Goal: Information Seeking & Learning: Learn about a topic

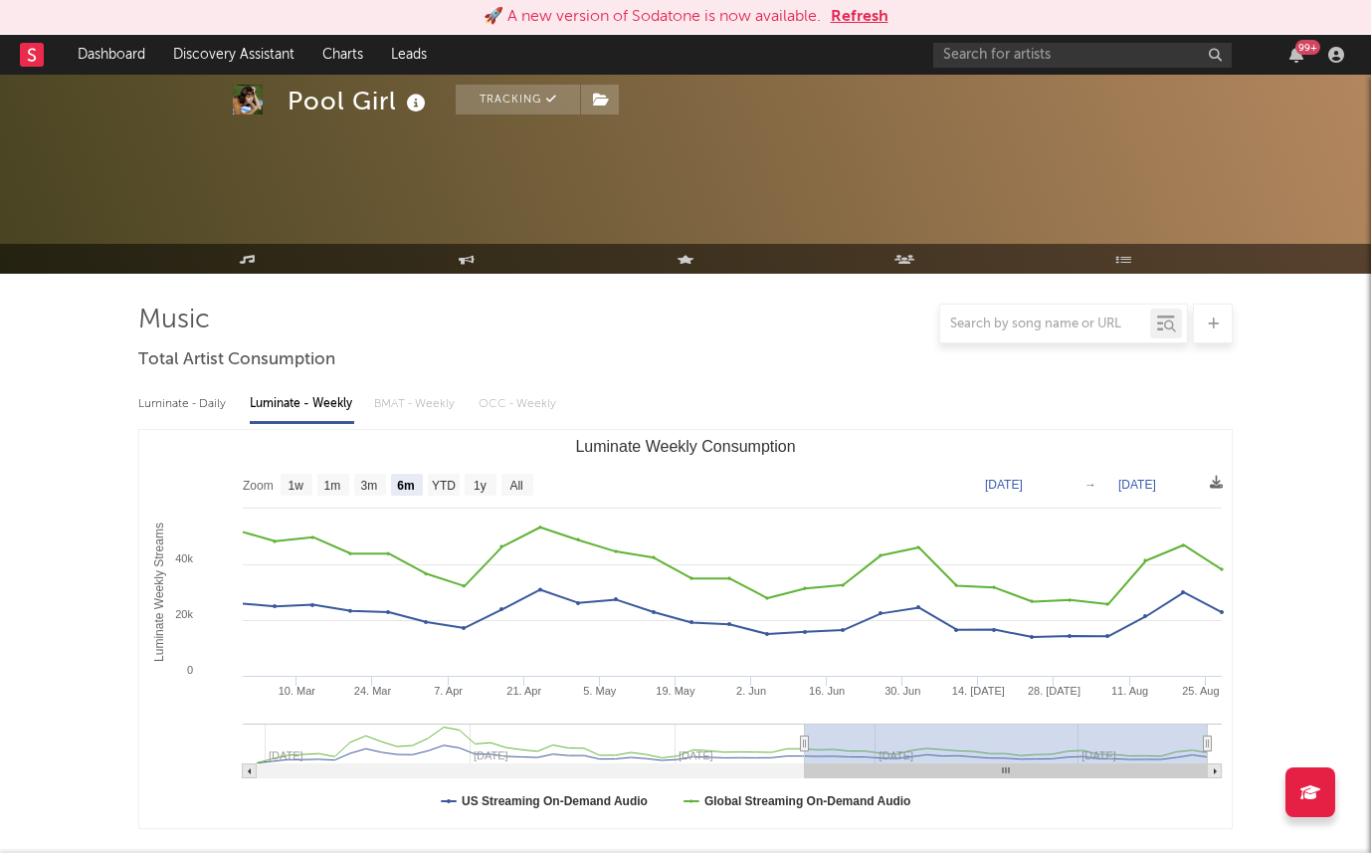
select select "6m"
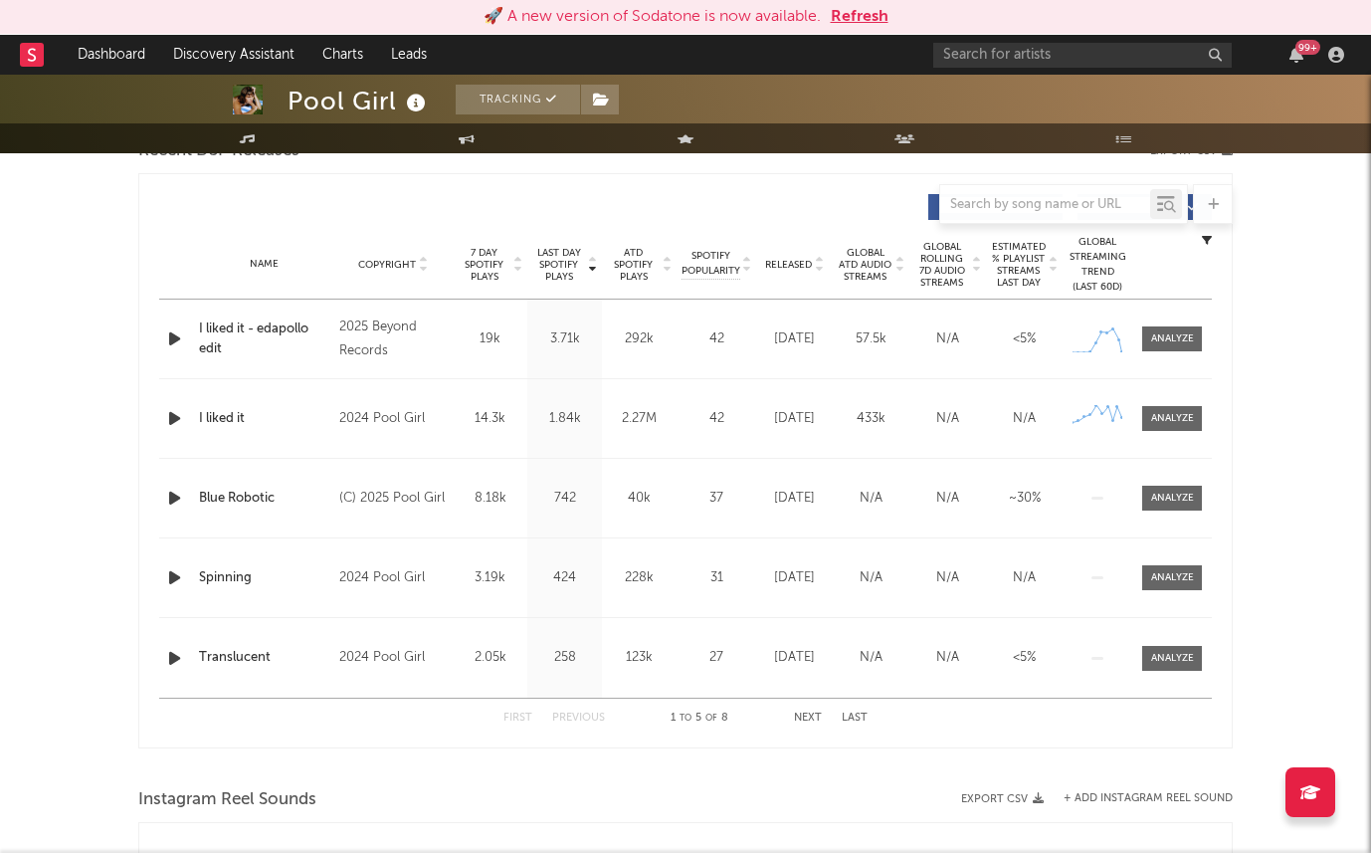
click at [855, 20] on button "Refresh" at bounding box center [860, 17] width 58 height 24
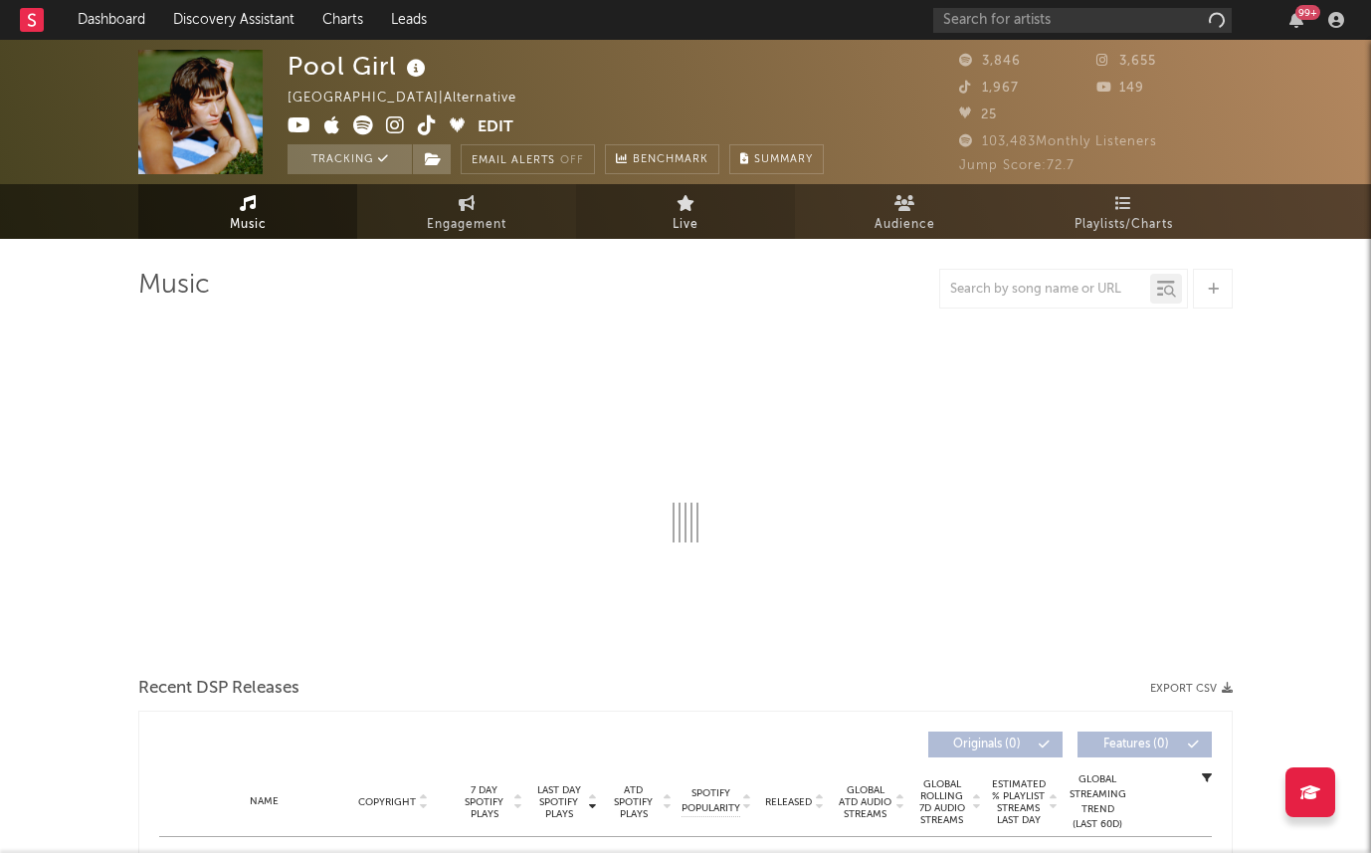
select select "6m"
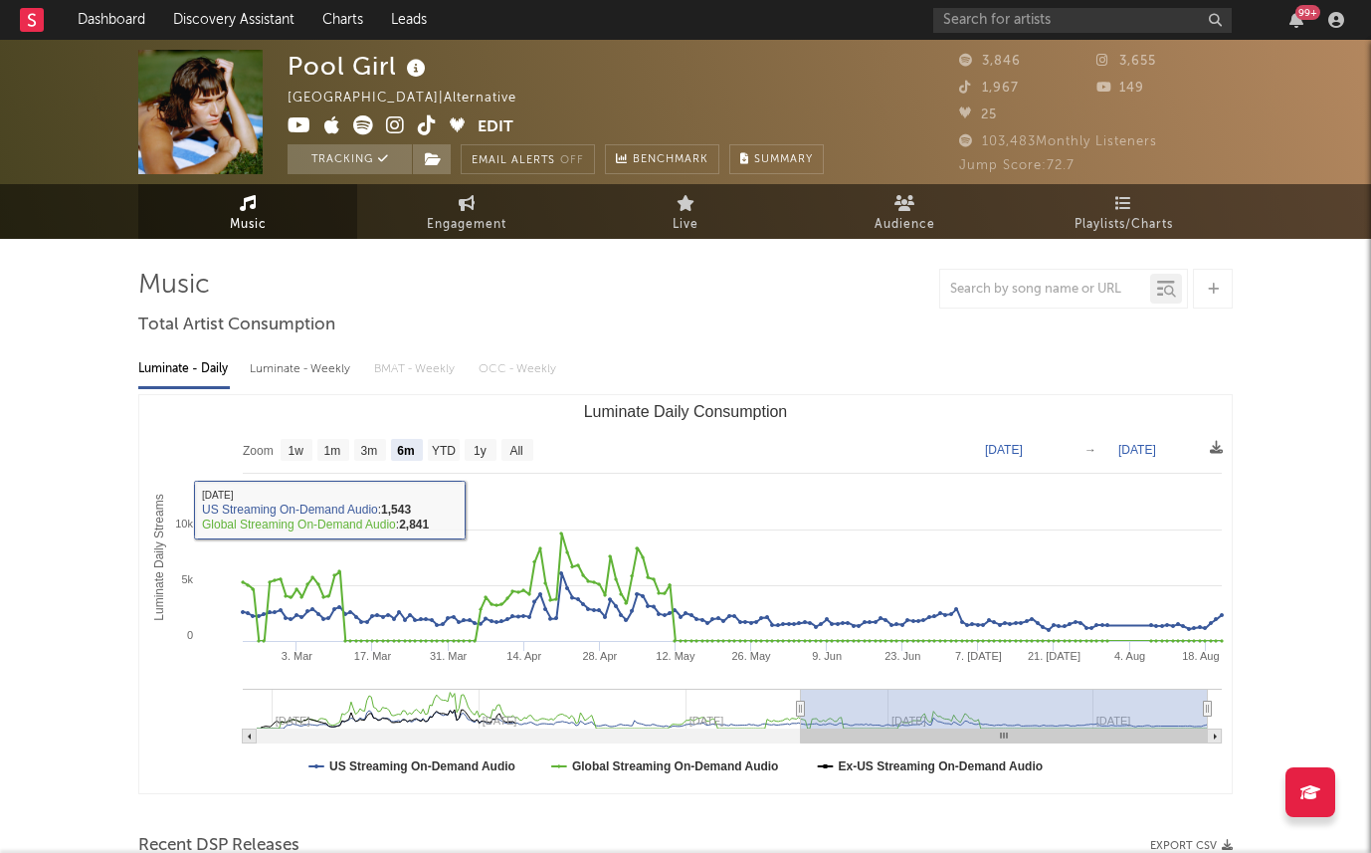
click at [325, 388] on div "Luminate - Daily Luminate - Weekly BMAT - Weekly OCC - Weekly Zoom 1w 1m 3m 6m …" at bounding box center [685, 570] width 1094 height 457
click at [322, 364] on div "Luminate - Weekly" at bounding box center [302, 369] width 104 height 34
select select "6m"
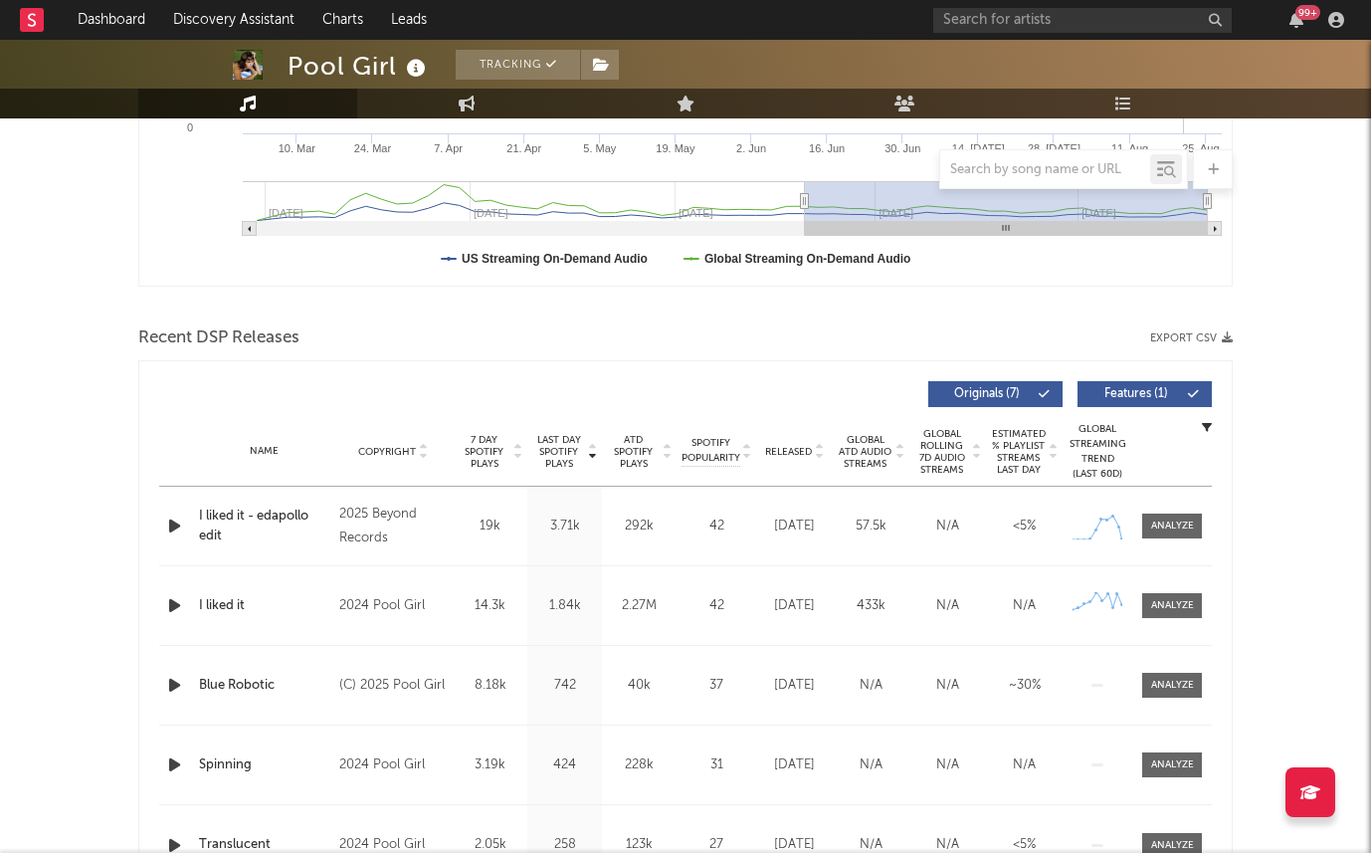
scroll to position [845, 0]
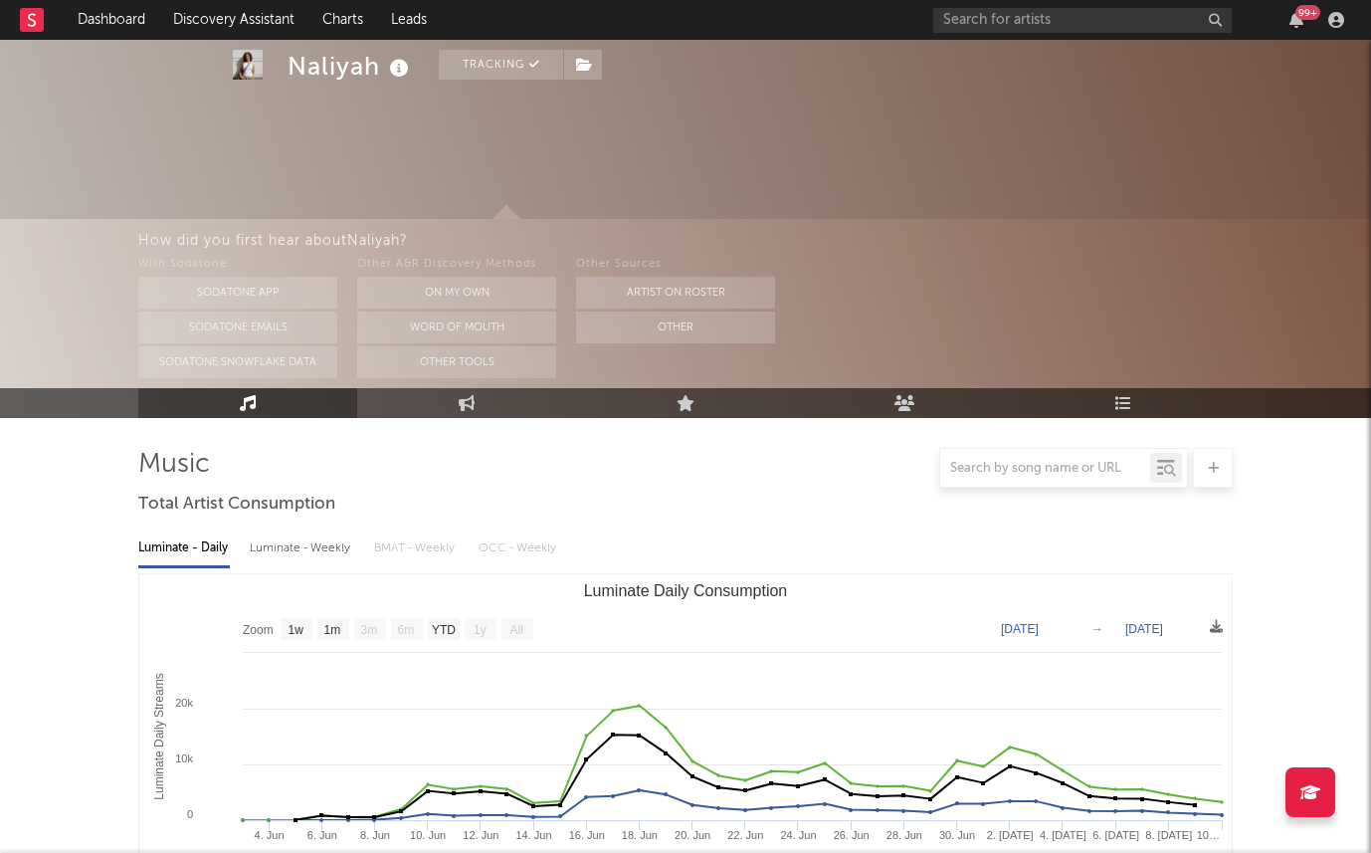
select select "1w"
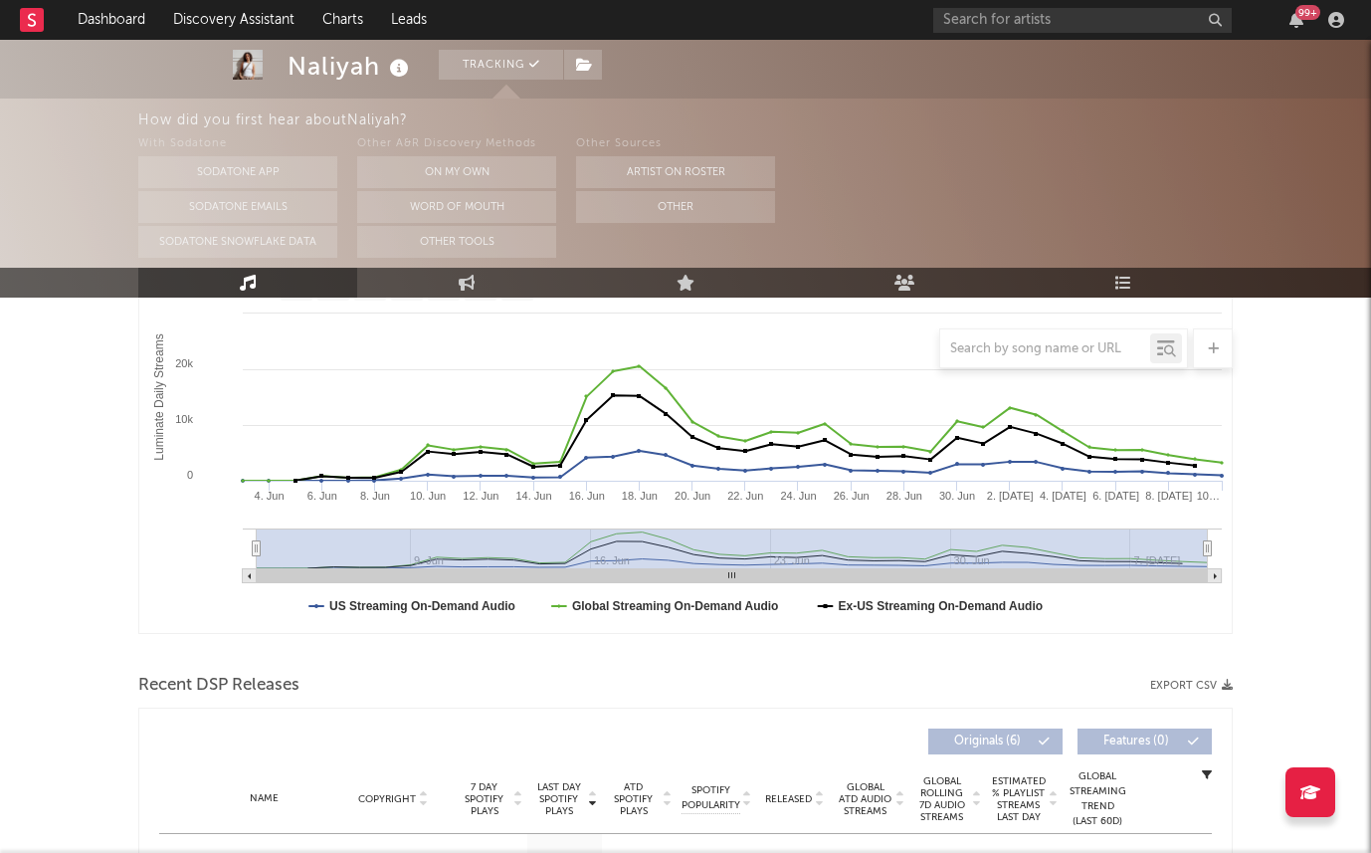
scroll to position [228, 0]
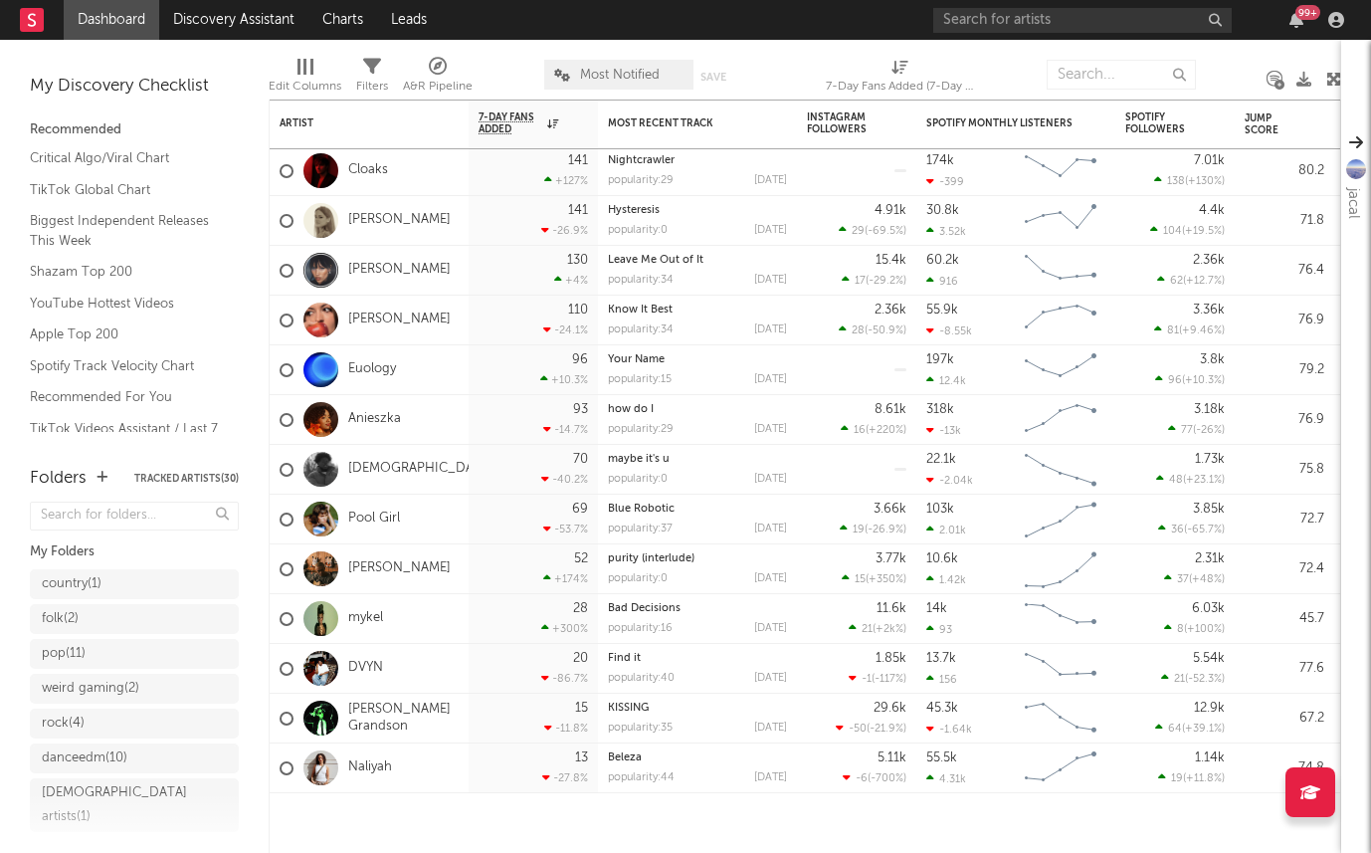
click at [106, 0] on link "Dashboard" at bounding box center [112, 20] width 96 height 40
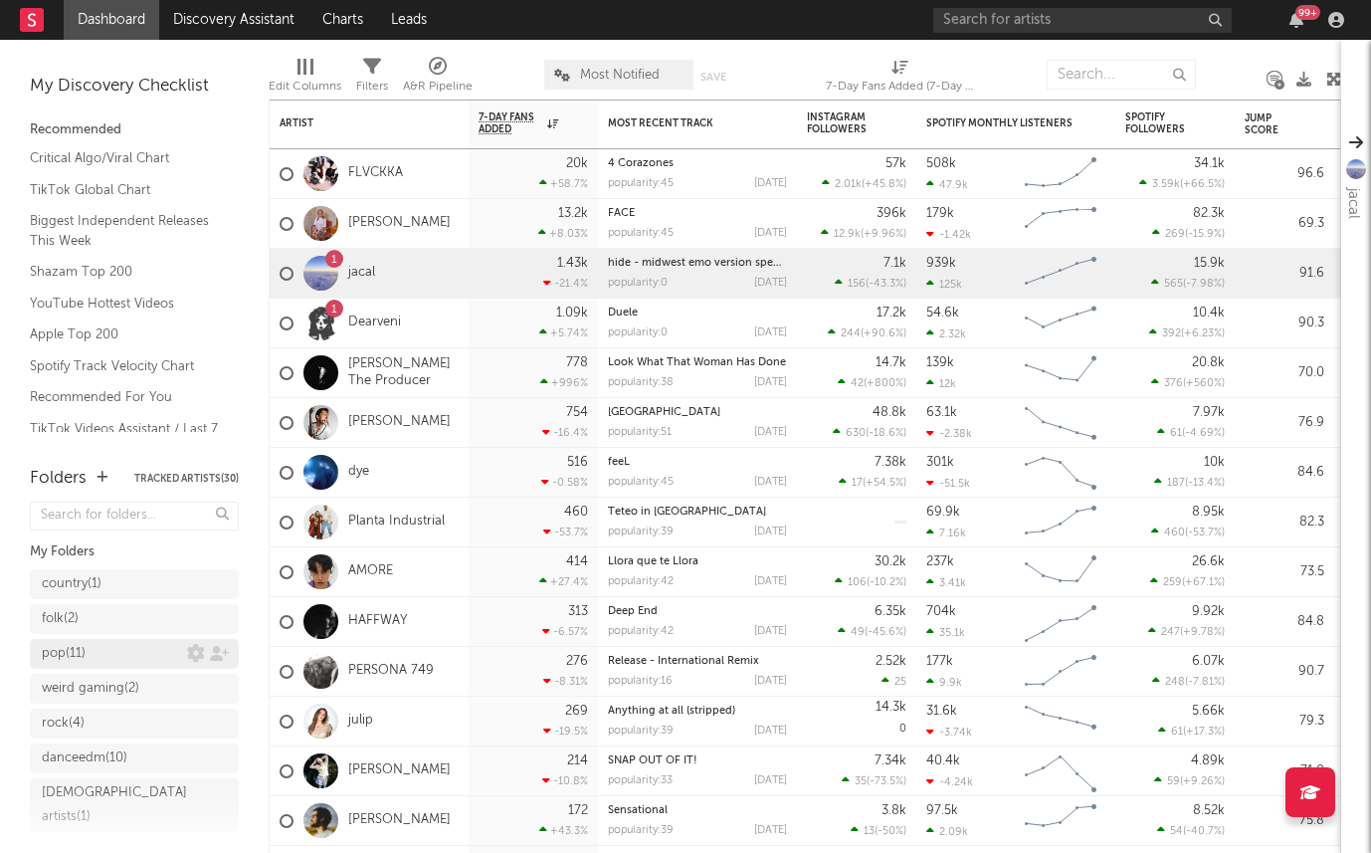
click at [114, 646] on div "pop ( 11 )" at bounding box center [114, 654] width 145 height 24
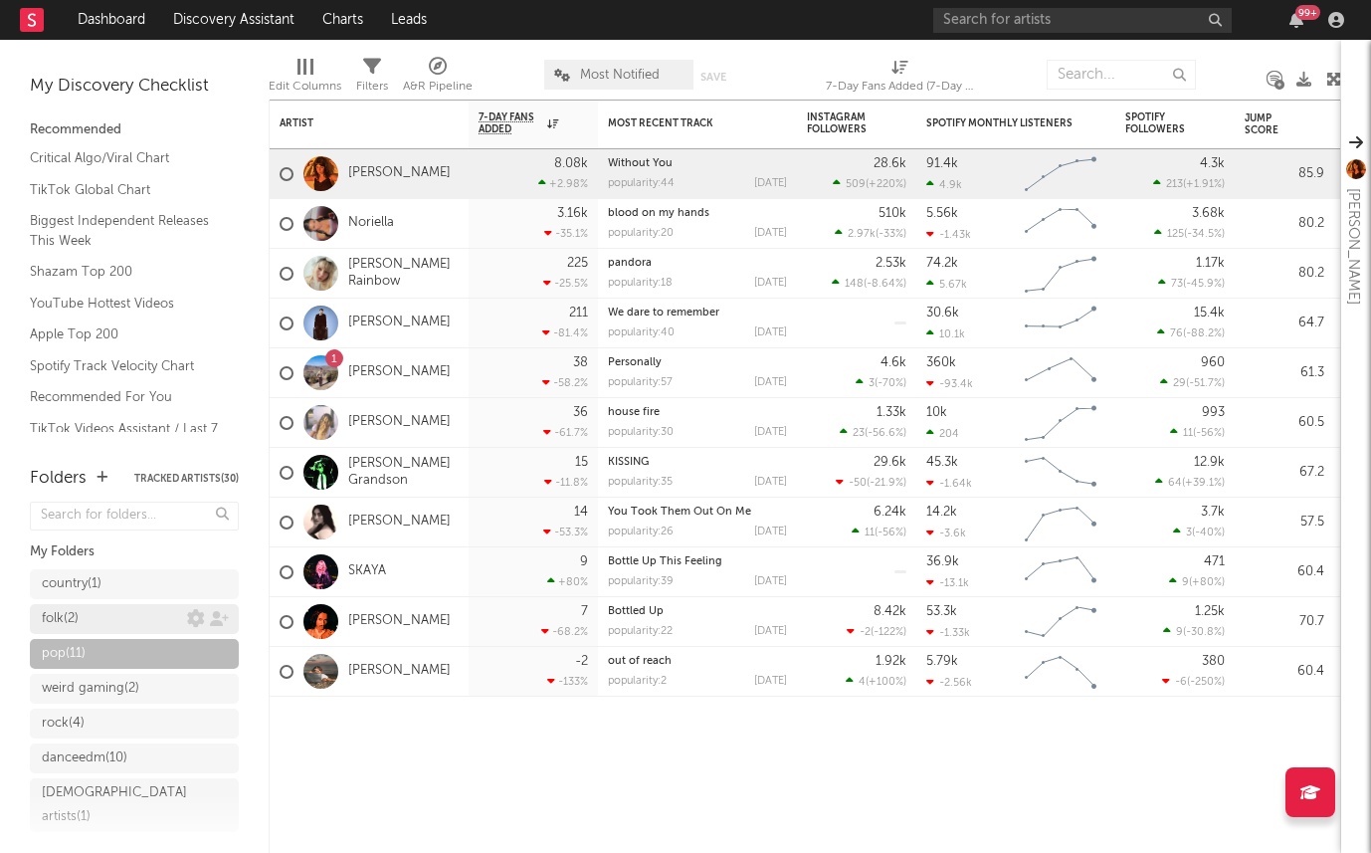
click at [140, 619] on div "folk ( 2 )" at bounding box center [114, 619] width 145 height 24
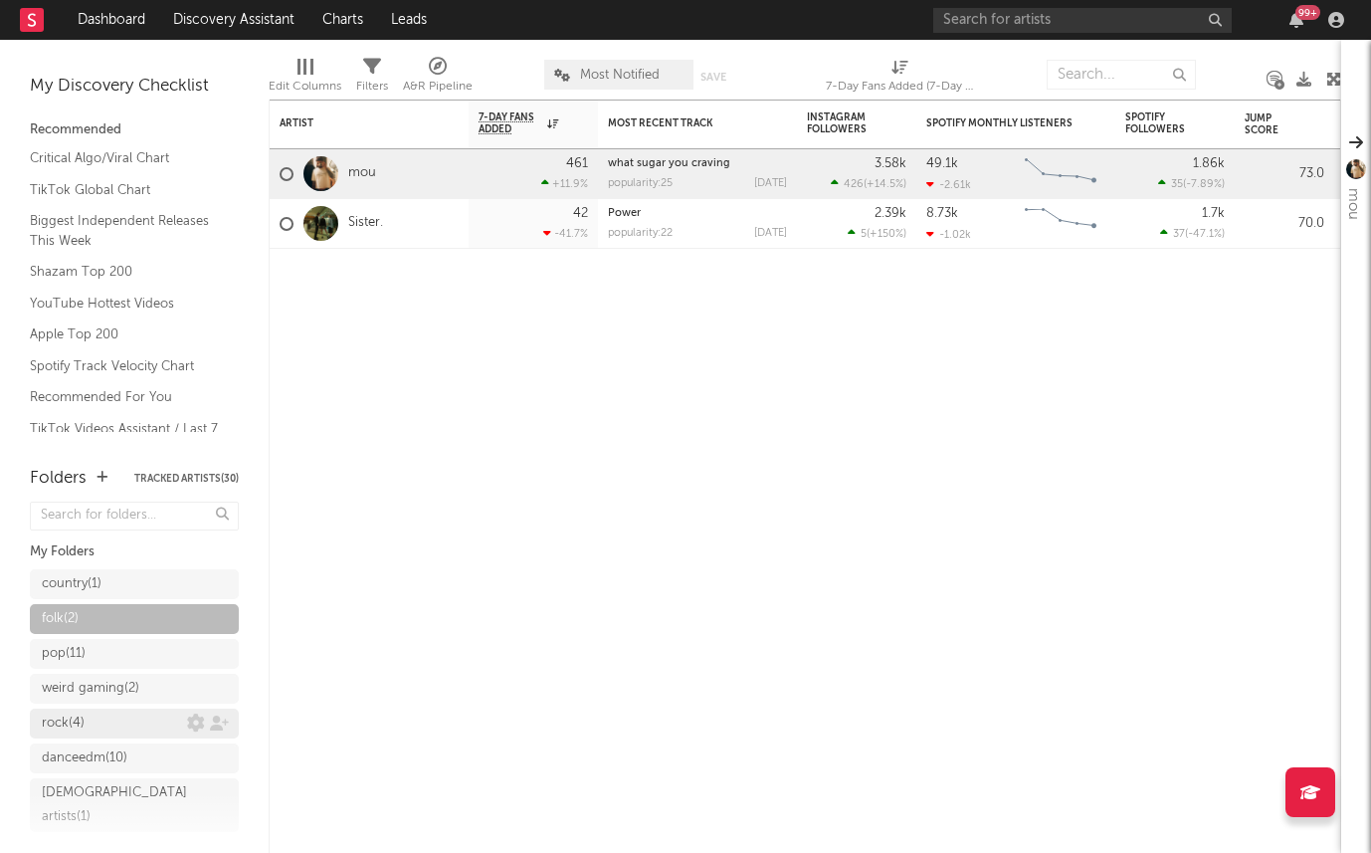
click at [96, 716] on div "rock ( 4 )" at bounding box center [114, 723] width 145 height 24
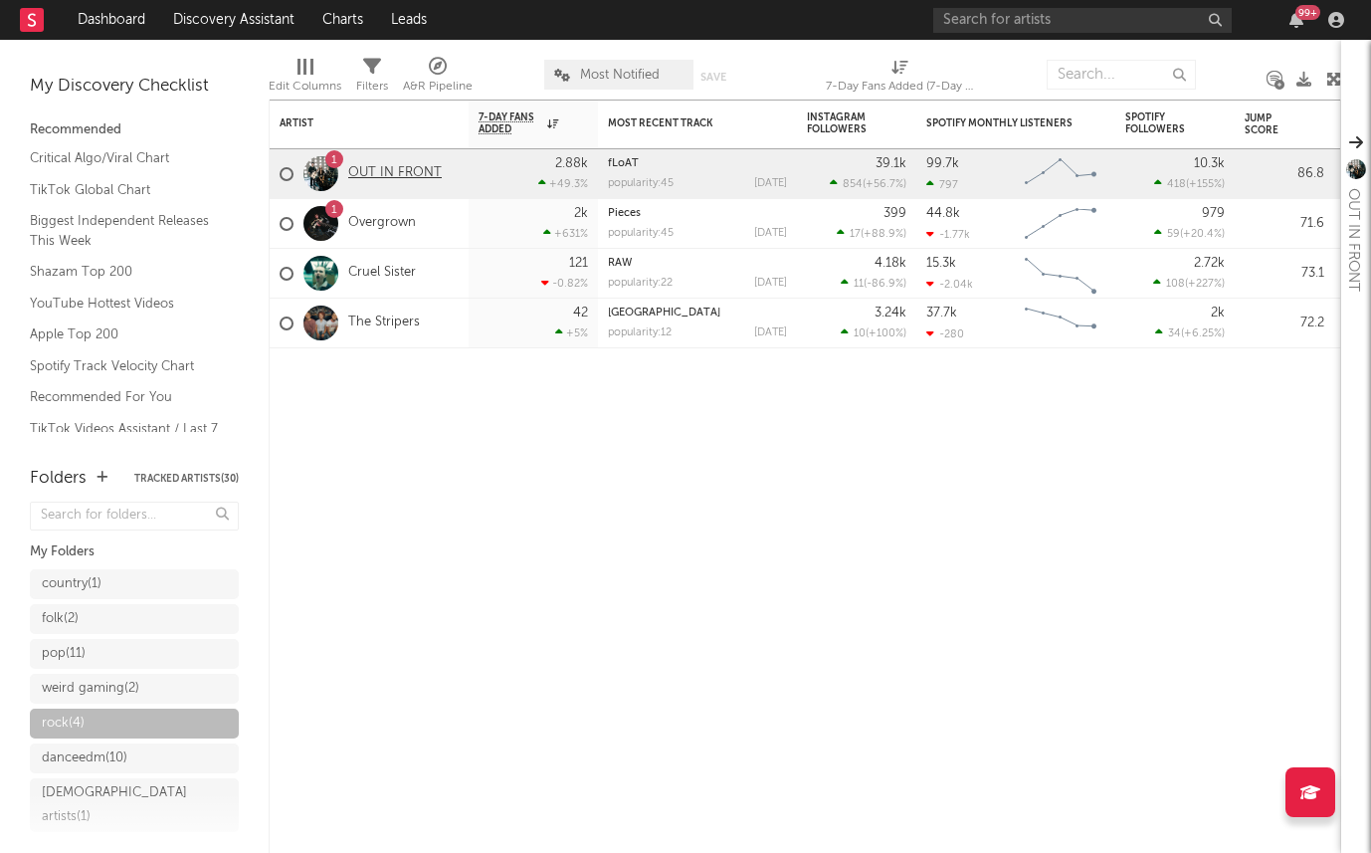
click at [376, 167] on link "OUT IN FRONT" at bounding box center [395, 173] width 94 height 17
click at [127, 759] on div "danceedm ( 10 )" at bounding box center [85, 758] width 86 height 24
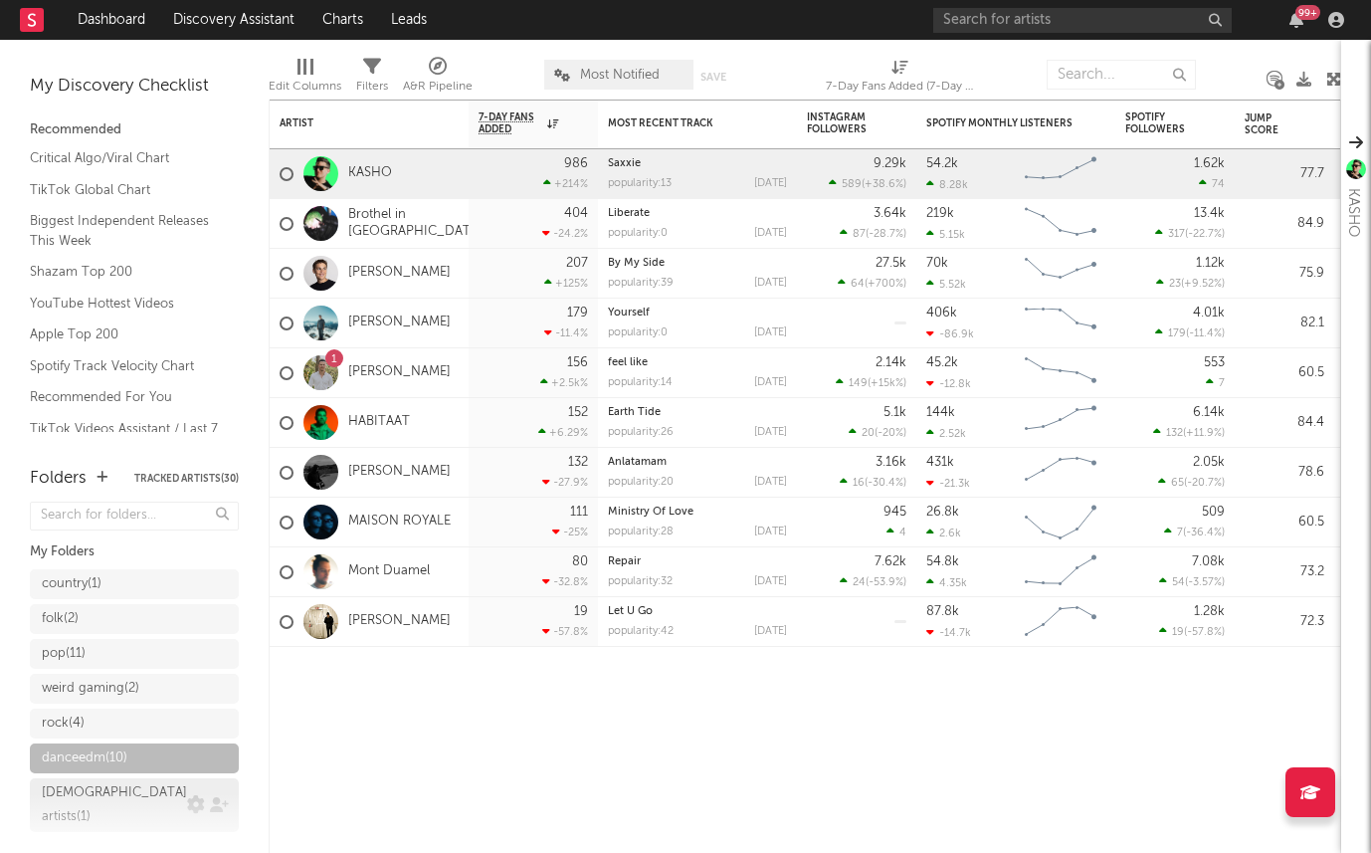
click at [133, 804] on link "christian artists ( 1 )" at bounding box center [134, 805] width 209 height 54
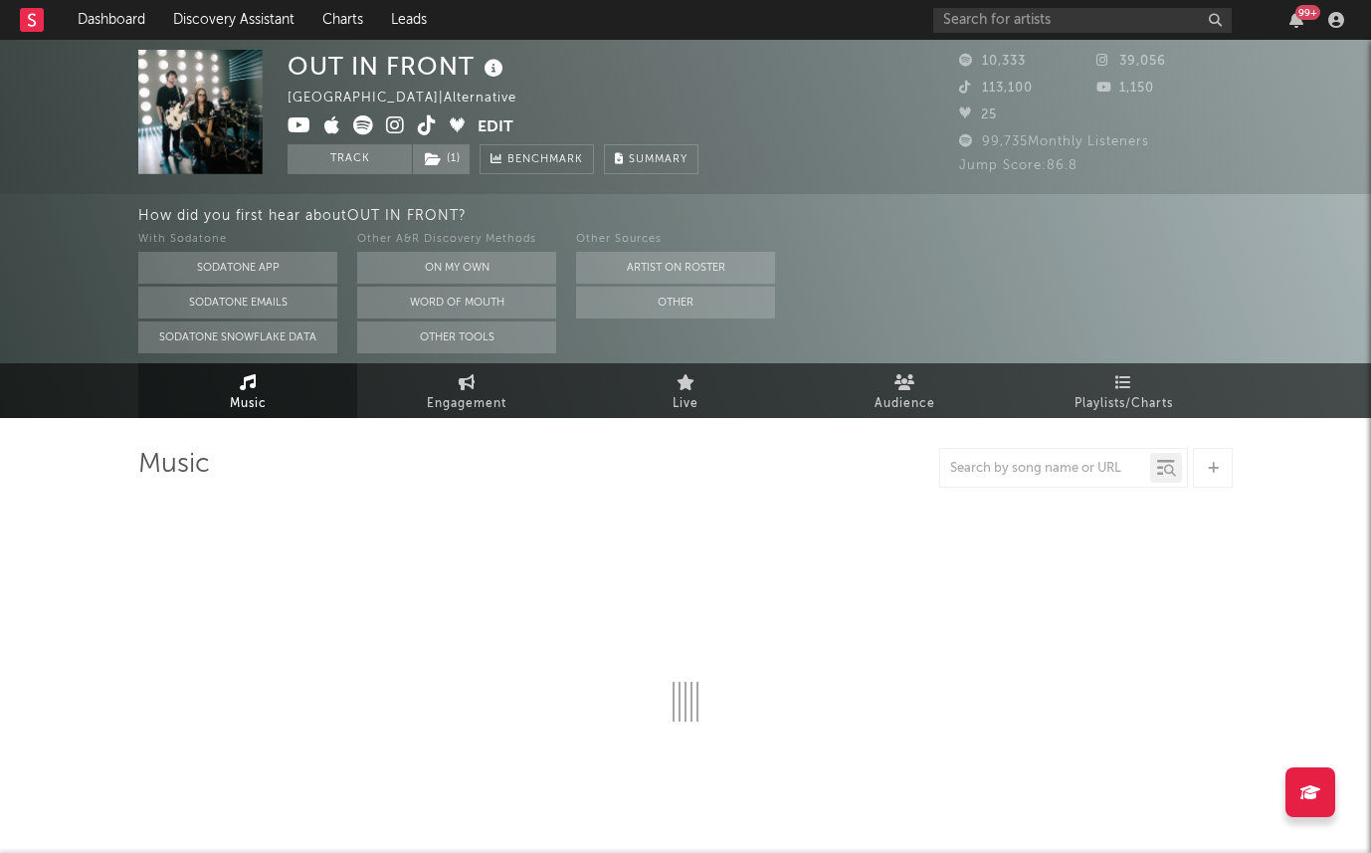
select select "6m"
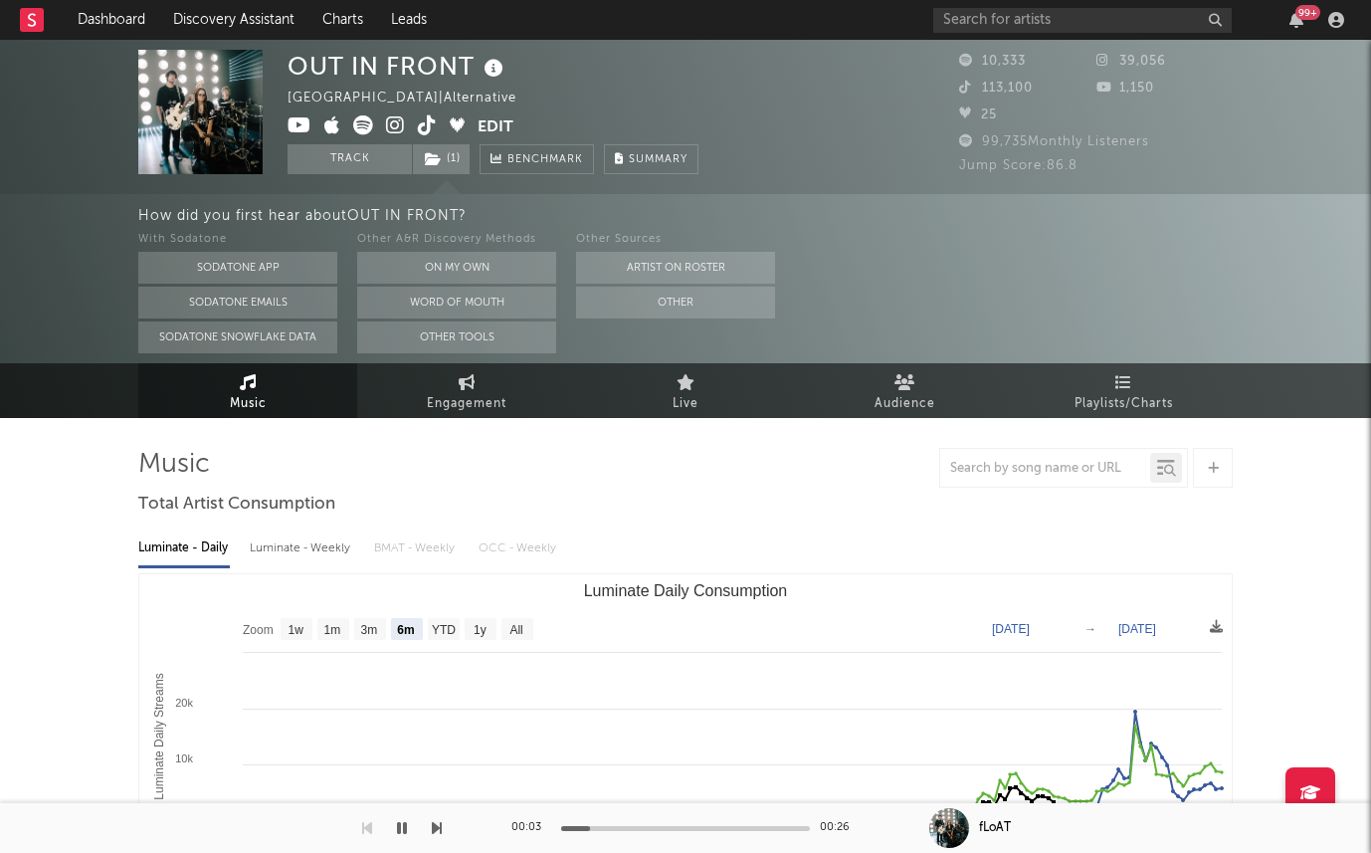
click at [231, 122] on img at bounding box center [200, 112] width 124 height 124
click at [491, 71] on icon at bounding box center [494, 69] width 29 height 28
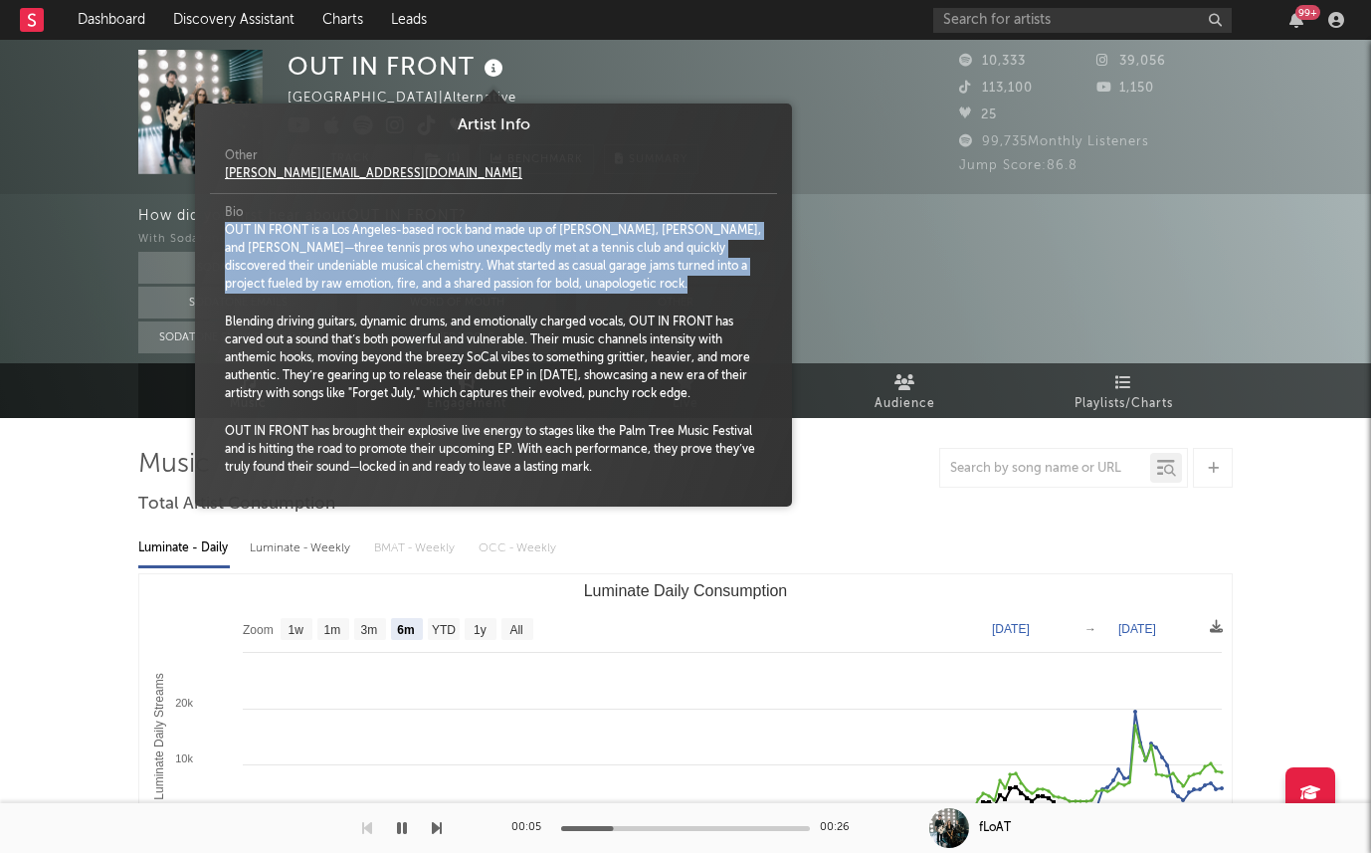
drag, startPoint x: 219, startPoint y: 225, endPoint x: 513, endPoint y: 310, distance: 306.7
click at [513, 310] on div "Bio OUT IN FRONT is a Los Angeles-based rock band made up of Madie Renner, Isai…" at bounding box center [493, 345] width 567 height 302
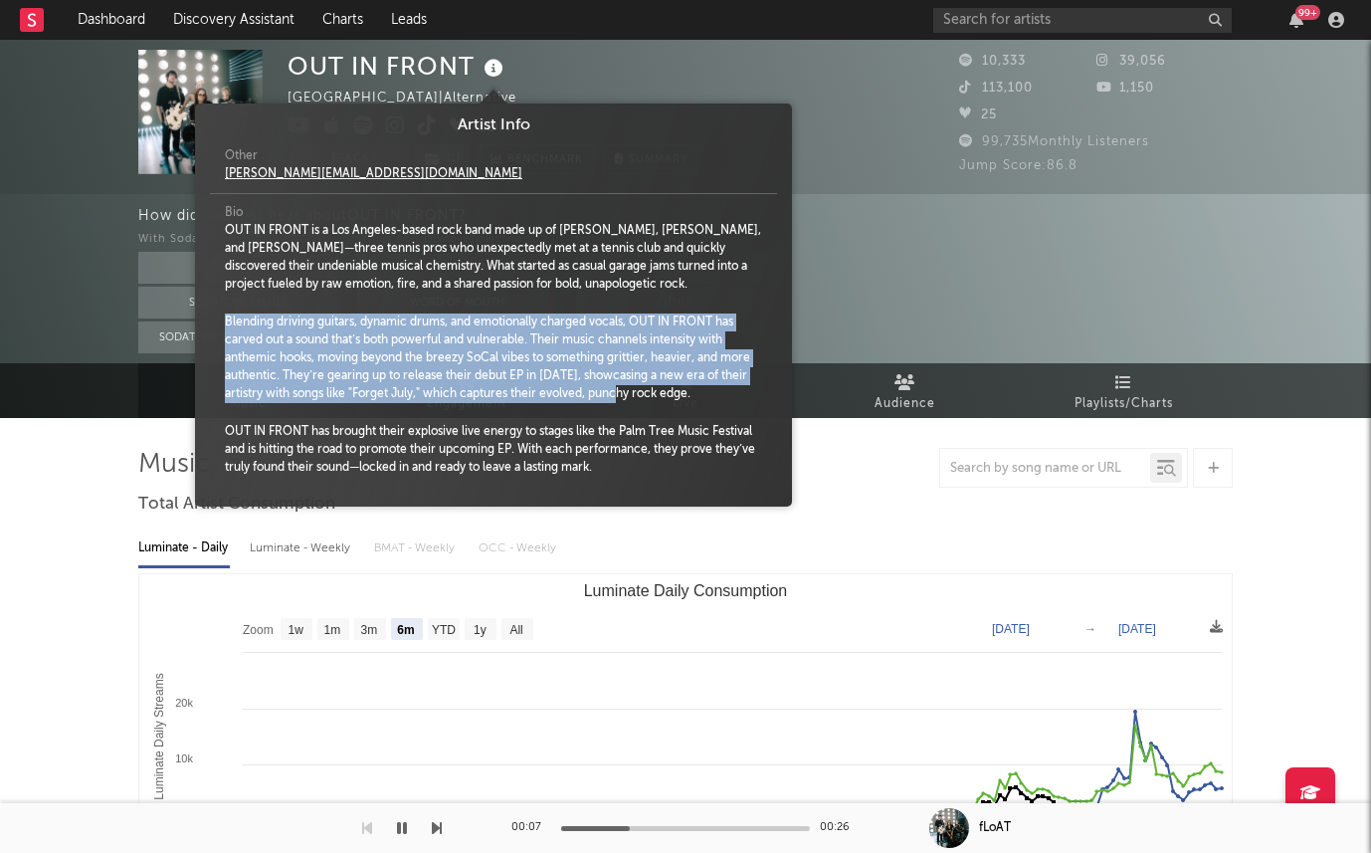
drag, startPoint x: 632, startPoint y: 400, endPoint x: 203, endPoint y: 300, distance: 440.2
click at [203, 300] on span "Artist Info Other madie@oifband.com Bio OUT IN FRONT is a Los Angeles-based roc…" at bounding box center [493, 304] width 597 height 383
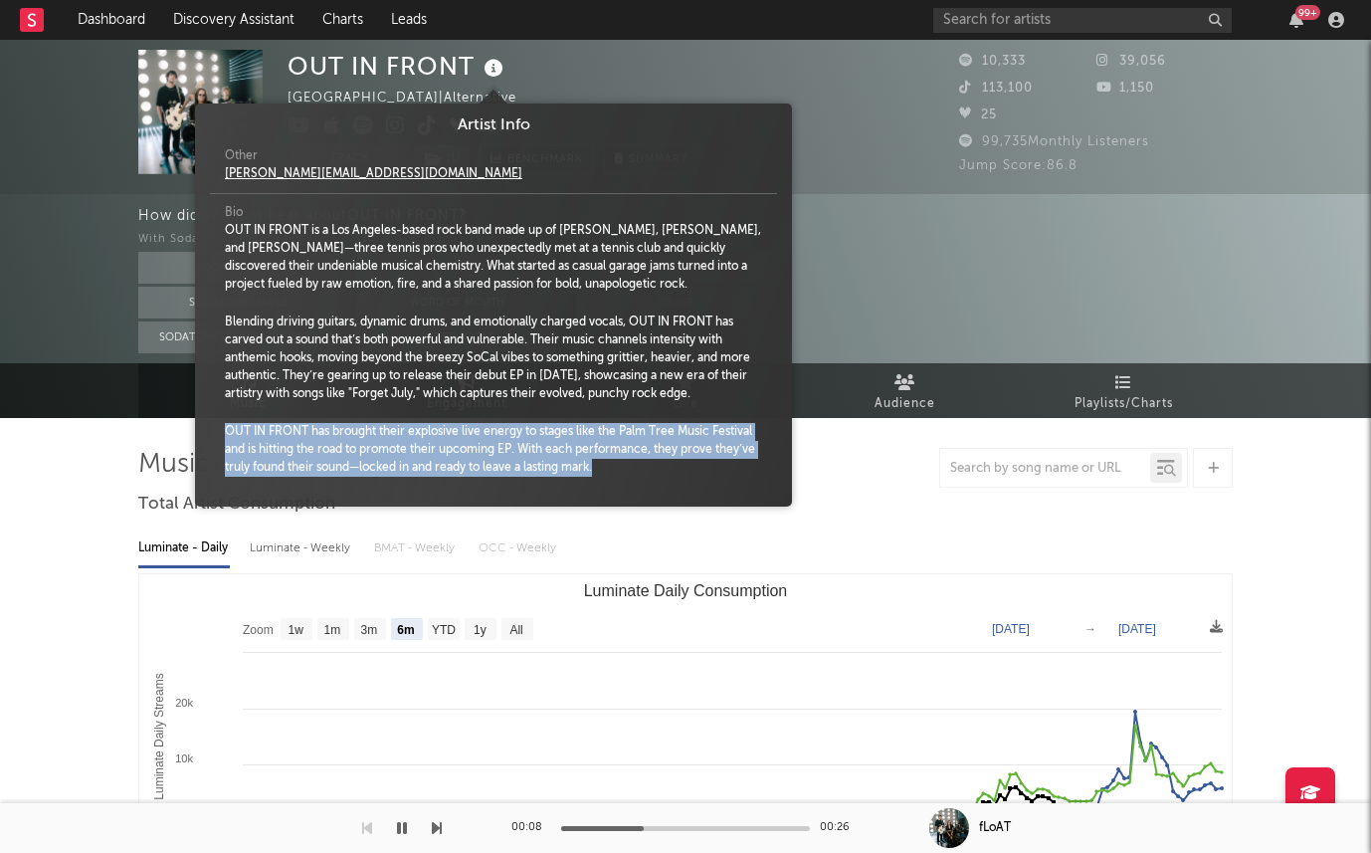
drag, startPoint x: 214, startPoint y: 428, endPoint x: 635, endPoint y: 479, distance: 423.9
click at [673, 488] on div "Bio OUT IN FRONT is a Los Angeles-based rock band made up of Madie Renner, Isai…" at bounding box center [493, 345] width 567 height 302
click at [635, 479] on span at bounding box center [493, 482] width 537 height 10
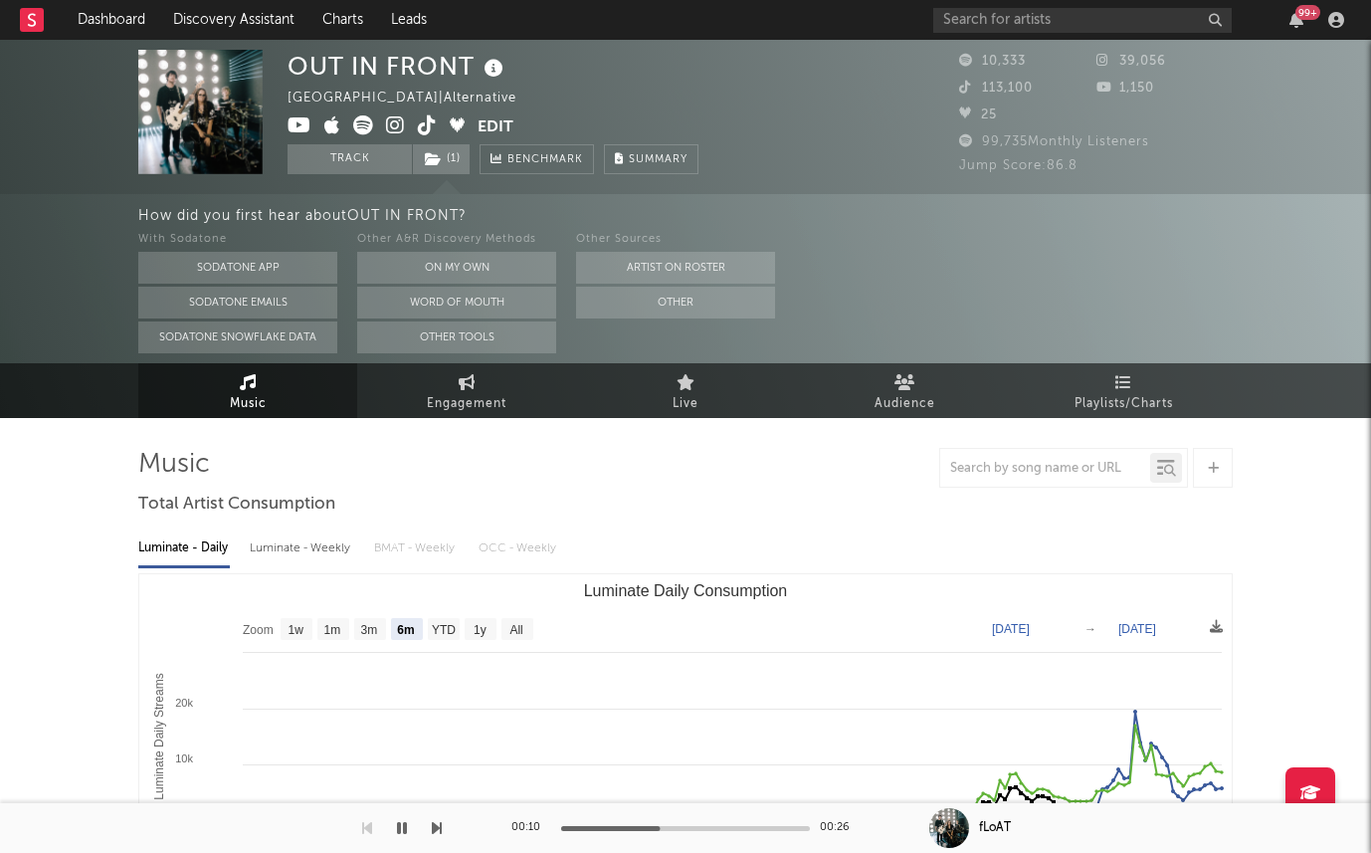
click at [729, 32] on nav "Dashboard Discovery Assistant Charts Leads 99 +" at bounding box center [685, 20] width 1371 height 40
click at [396, 118] on icon at bounding box center [395, 125] width 19 height 20
click at [476, 390] on link "Engagement" at bounding box center [466, 390] width 219 height 55
select select "1w"
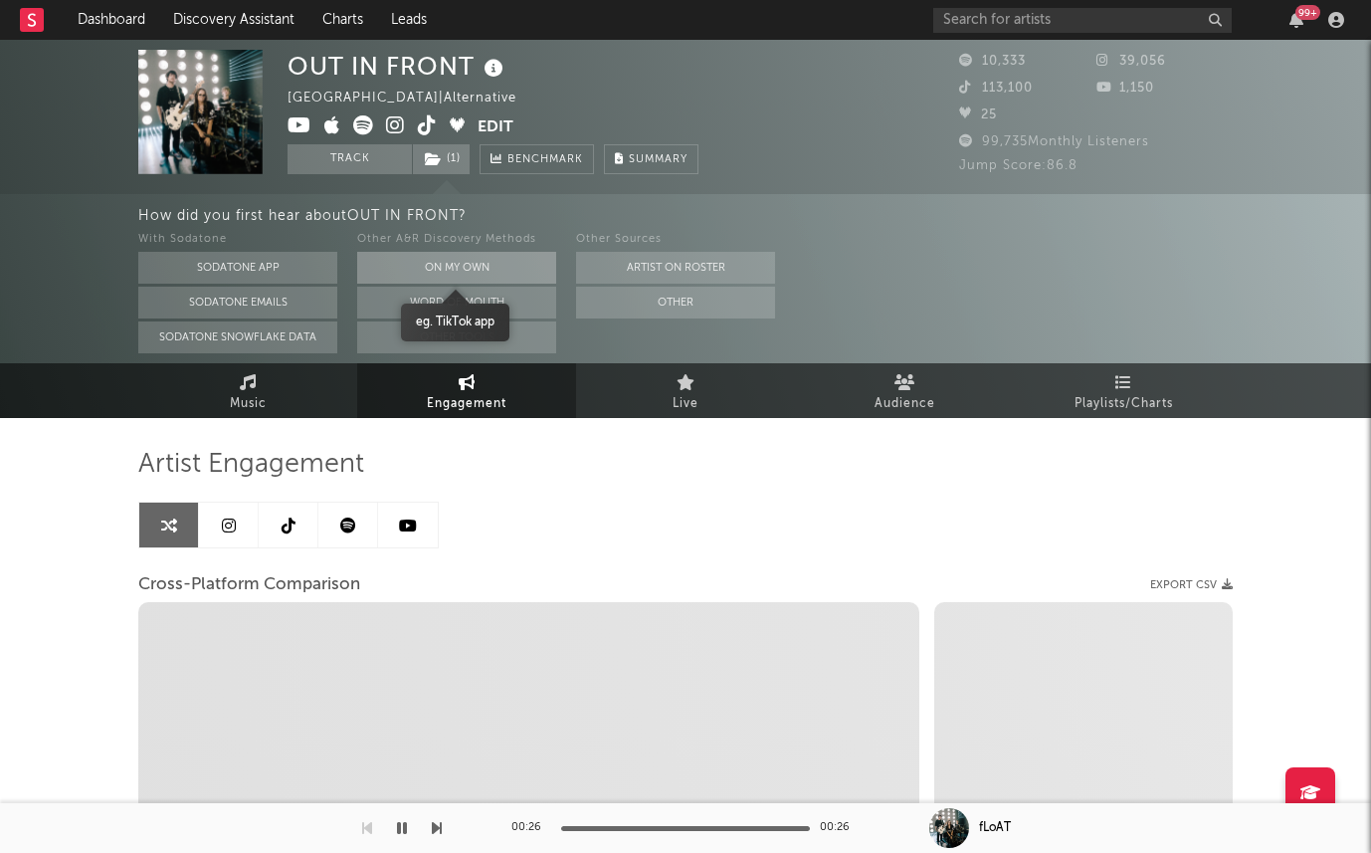
click at [474, 265] on button "On My Own" at bounding box center [456, 268] width 199 height 32
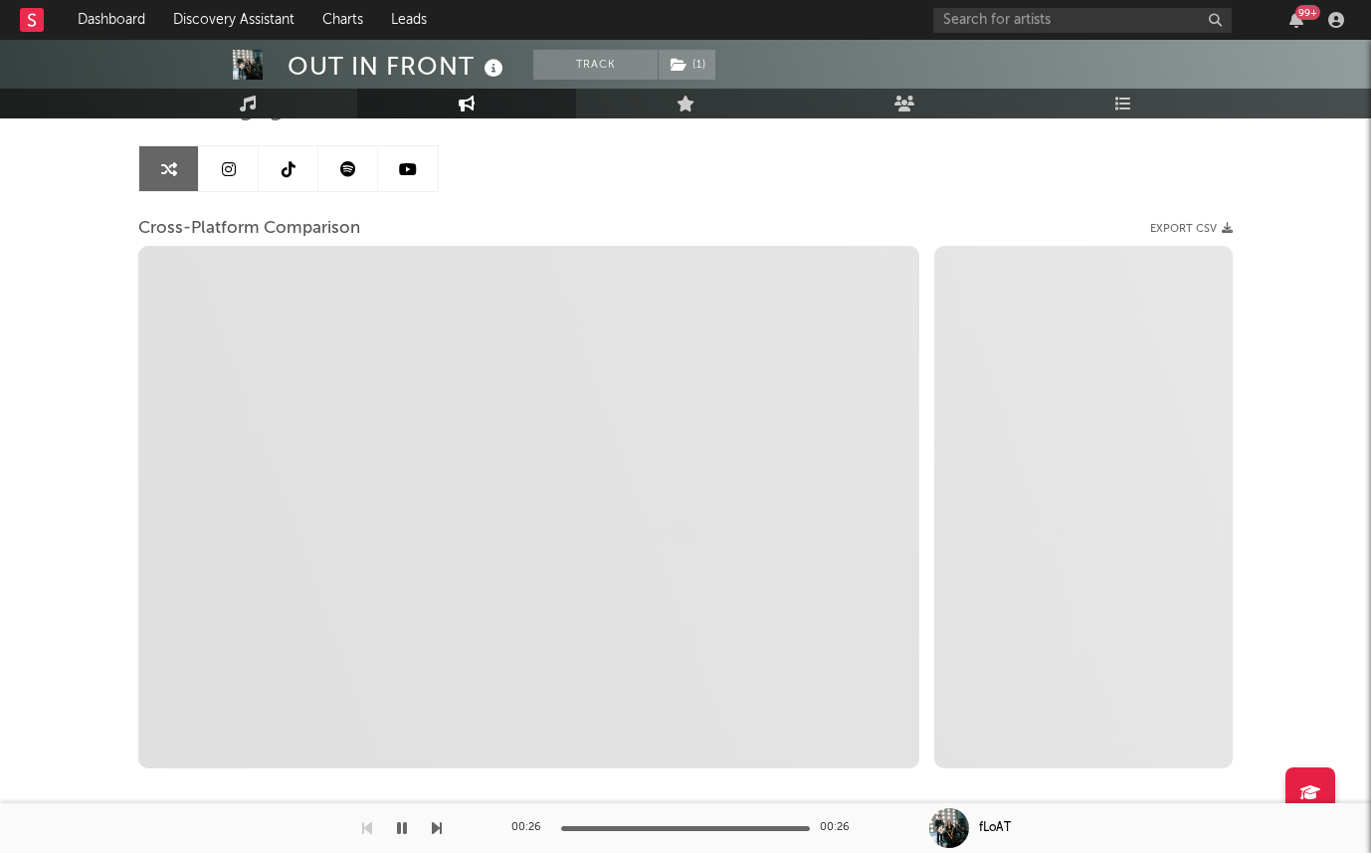
scroll to position [175, 0]
select select "1m"
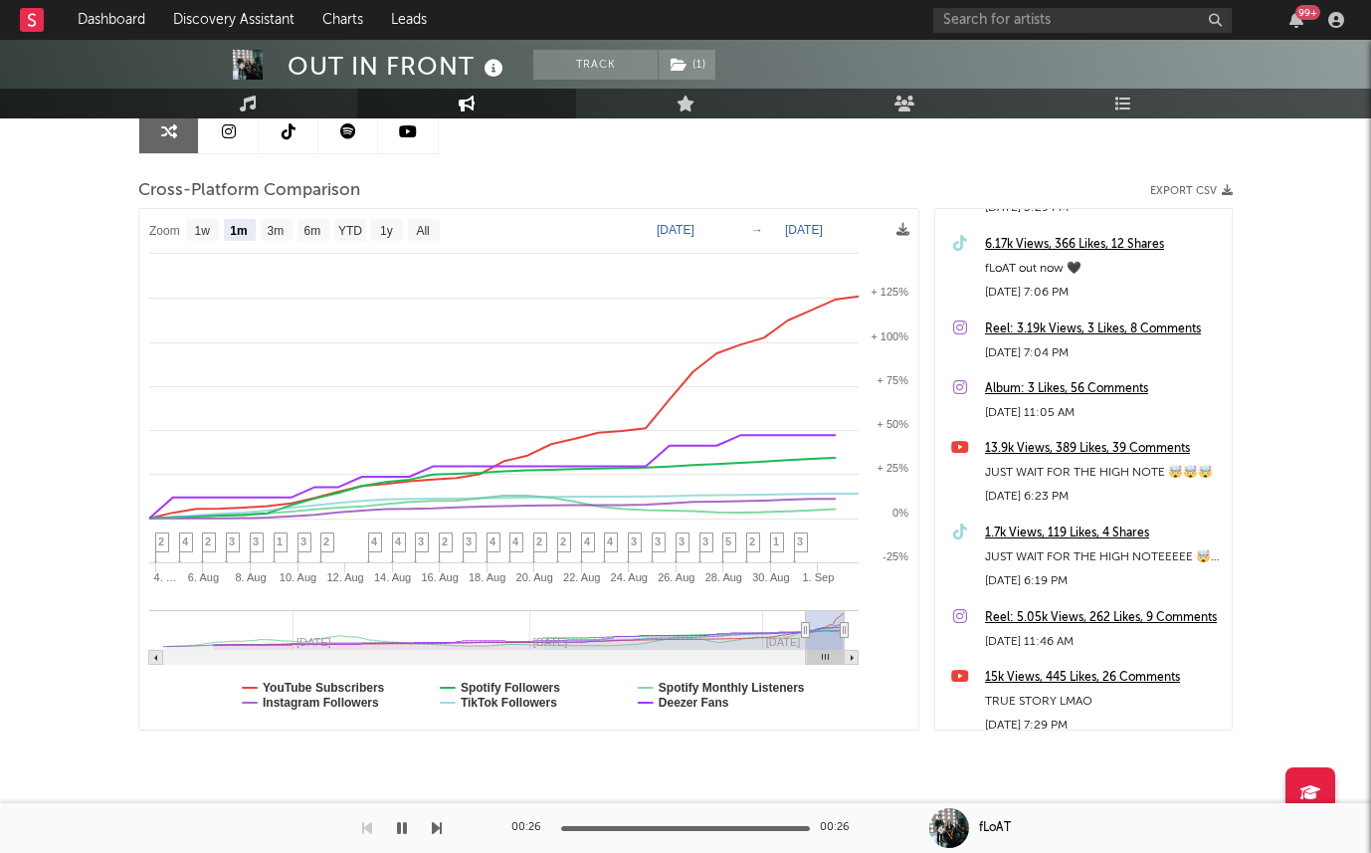
scroll to position [841, 0]
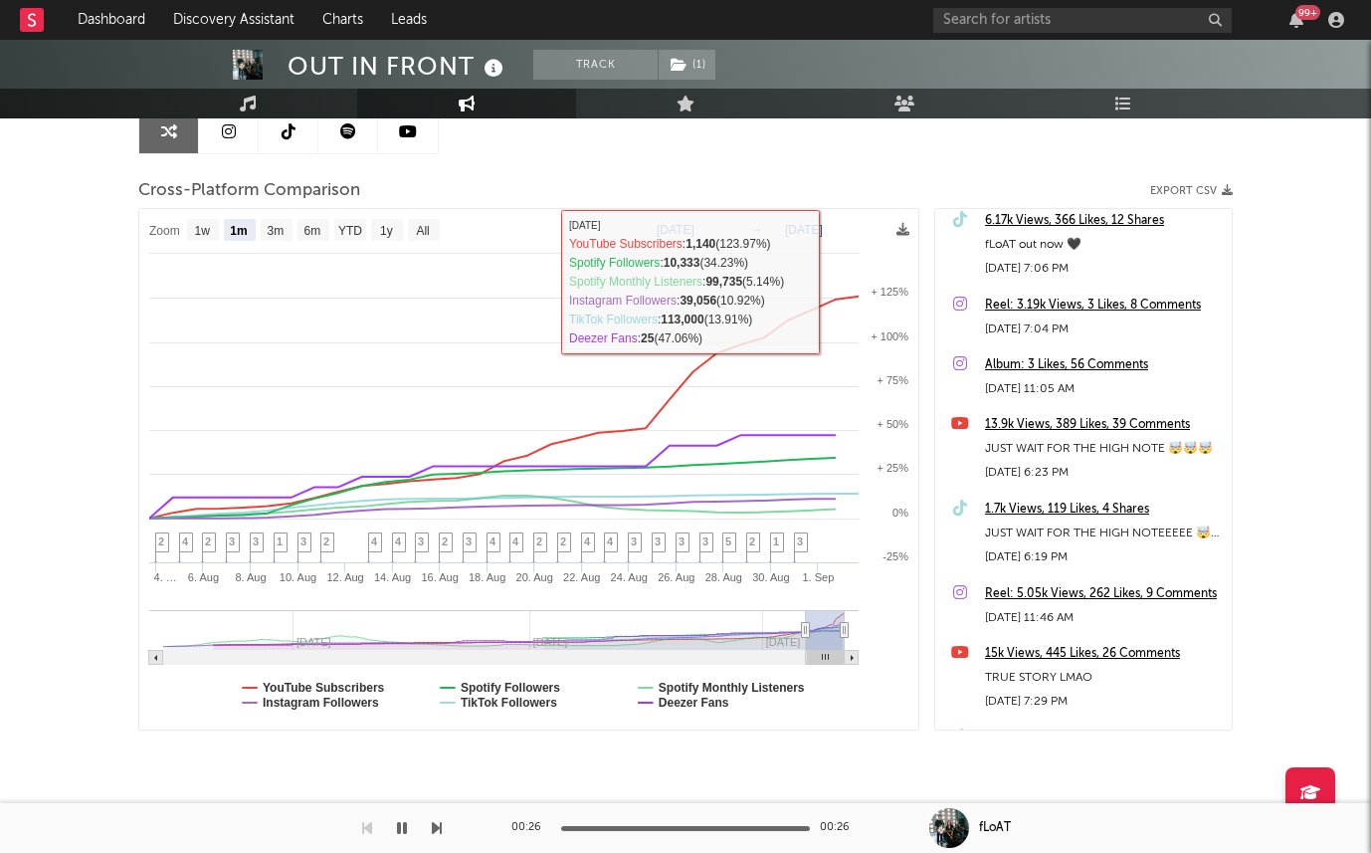
click at [343, 134] on icon at bounding box center [348, 131] width 16 height 16
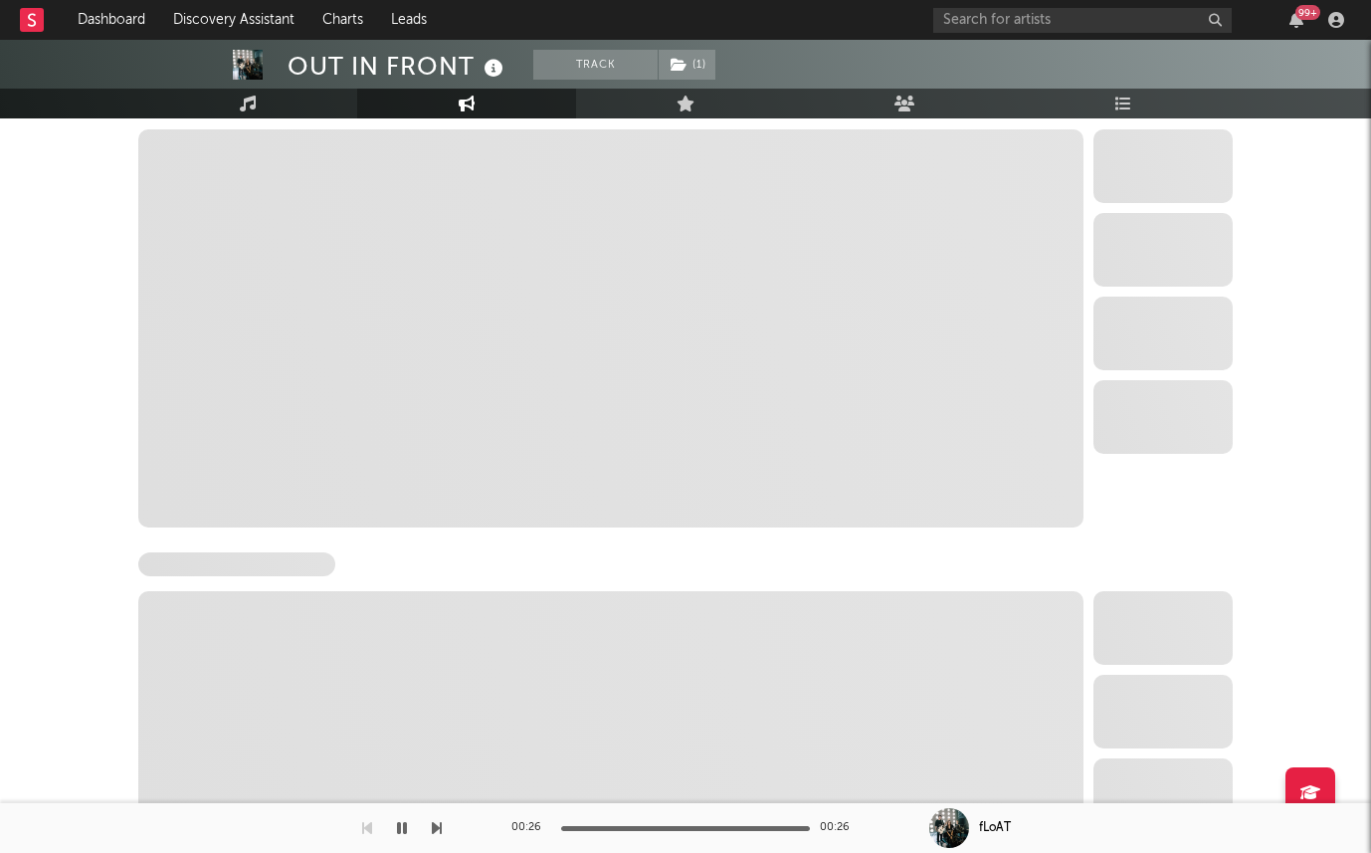
select select "6m"
select select "1w"
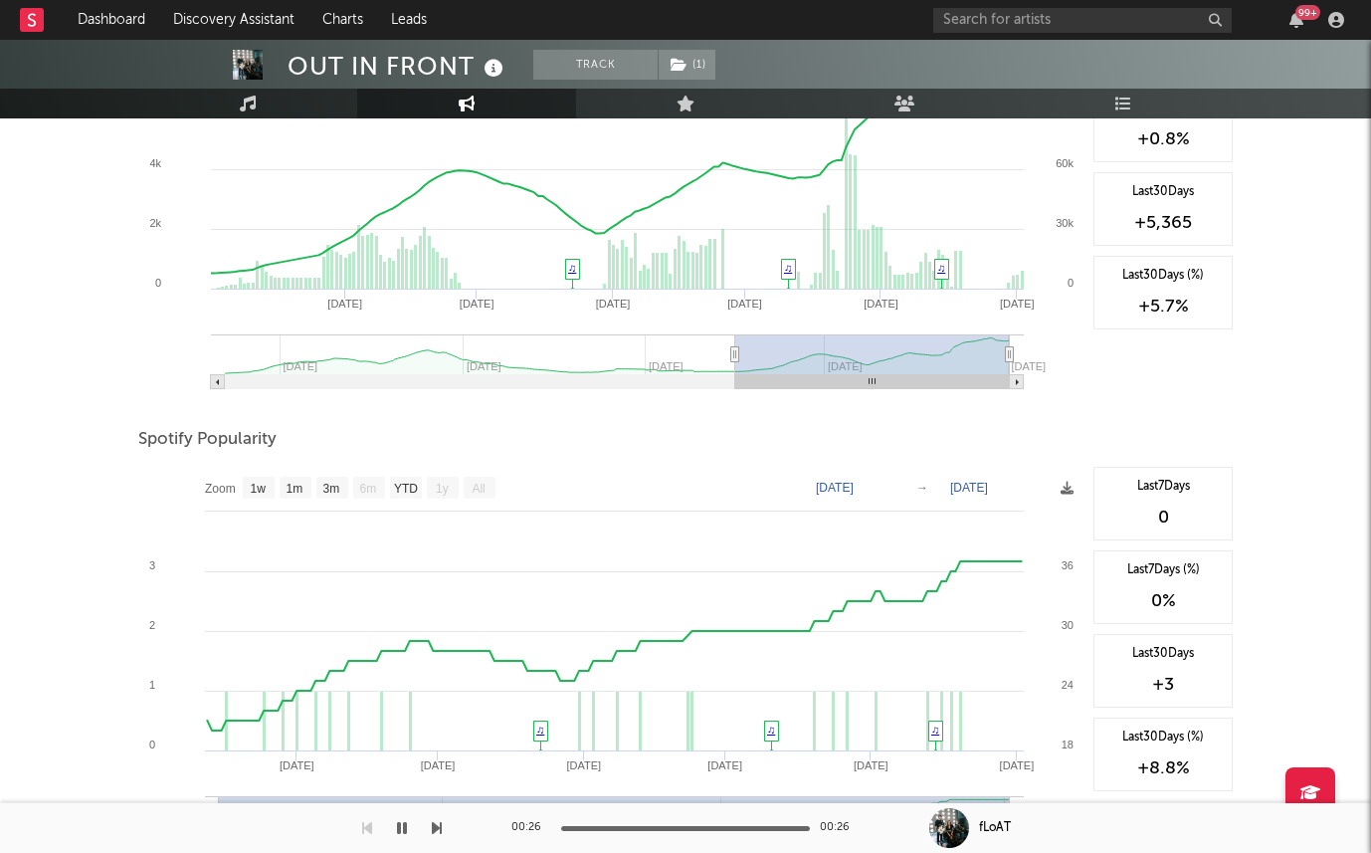
scroll to position [1041, 0]
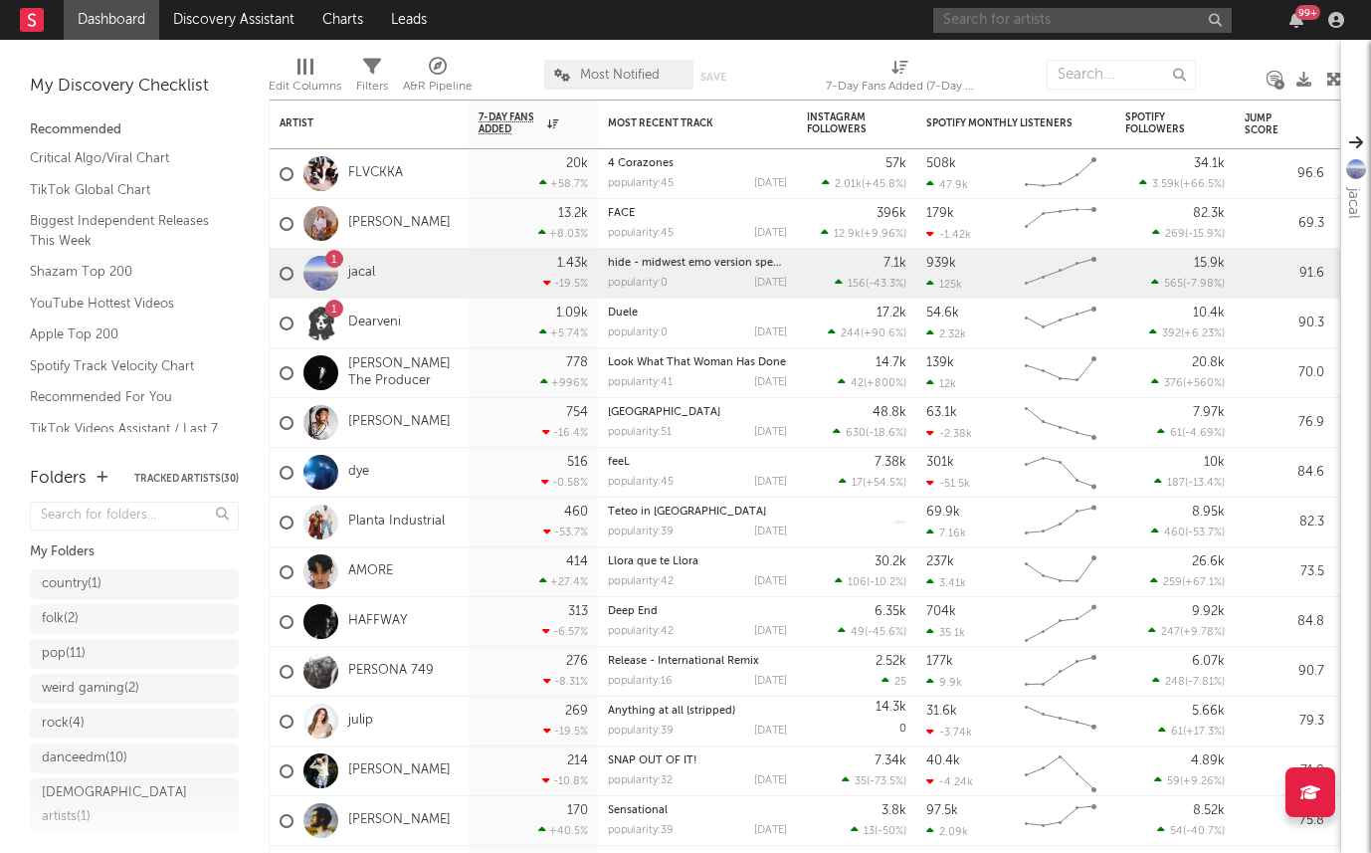
click at [1069, 28] on input "text" at bounding box center [1082, 20] width 298 height 25
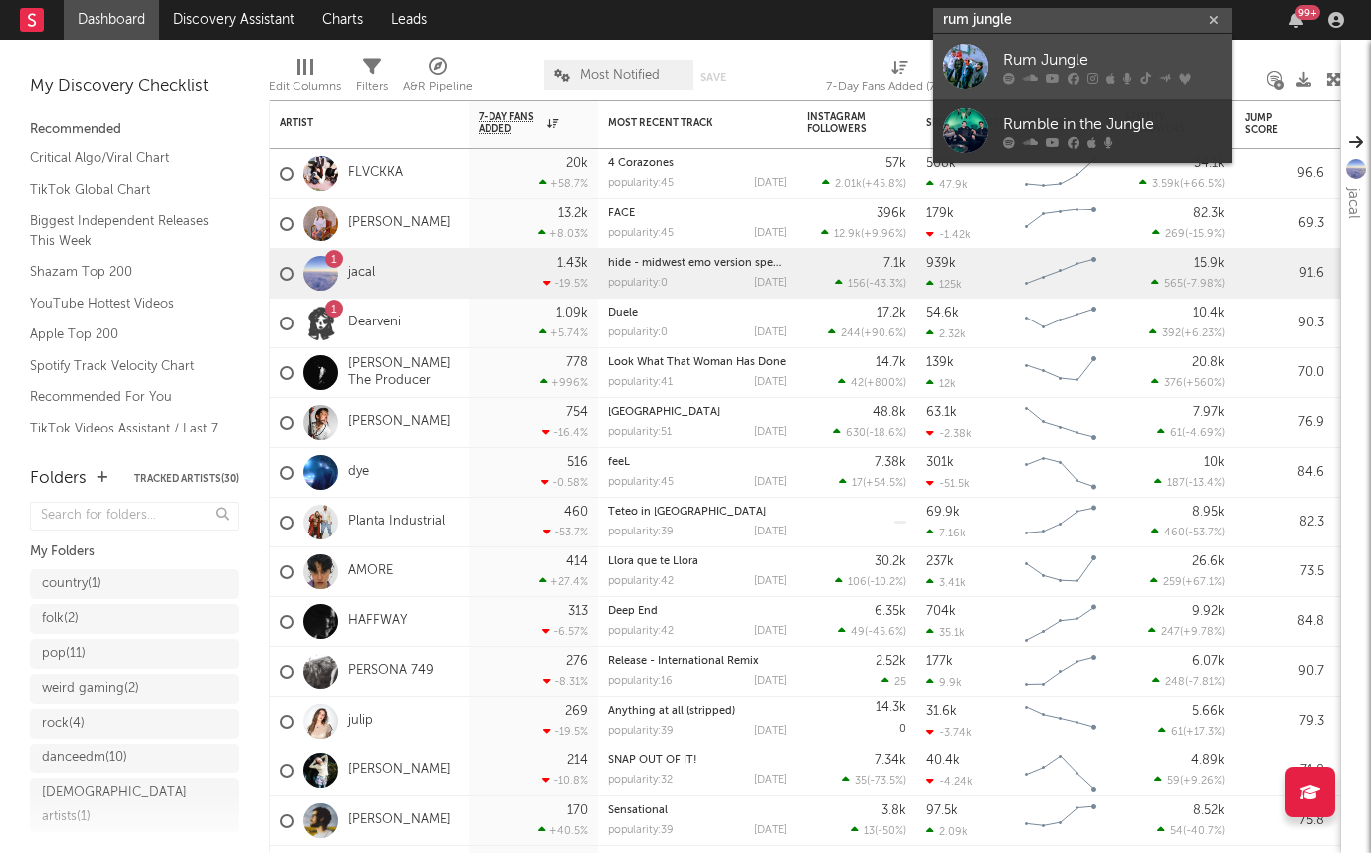
type input "rum jungle"
click at [1010, 74] on icon at bounding box center [1009, 78] width 12 height 12
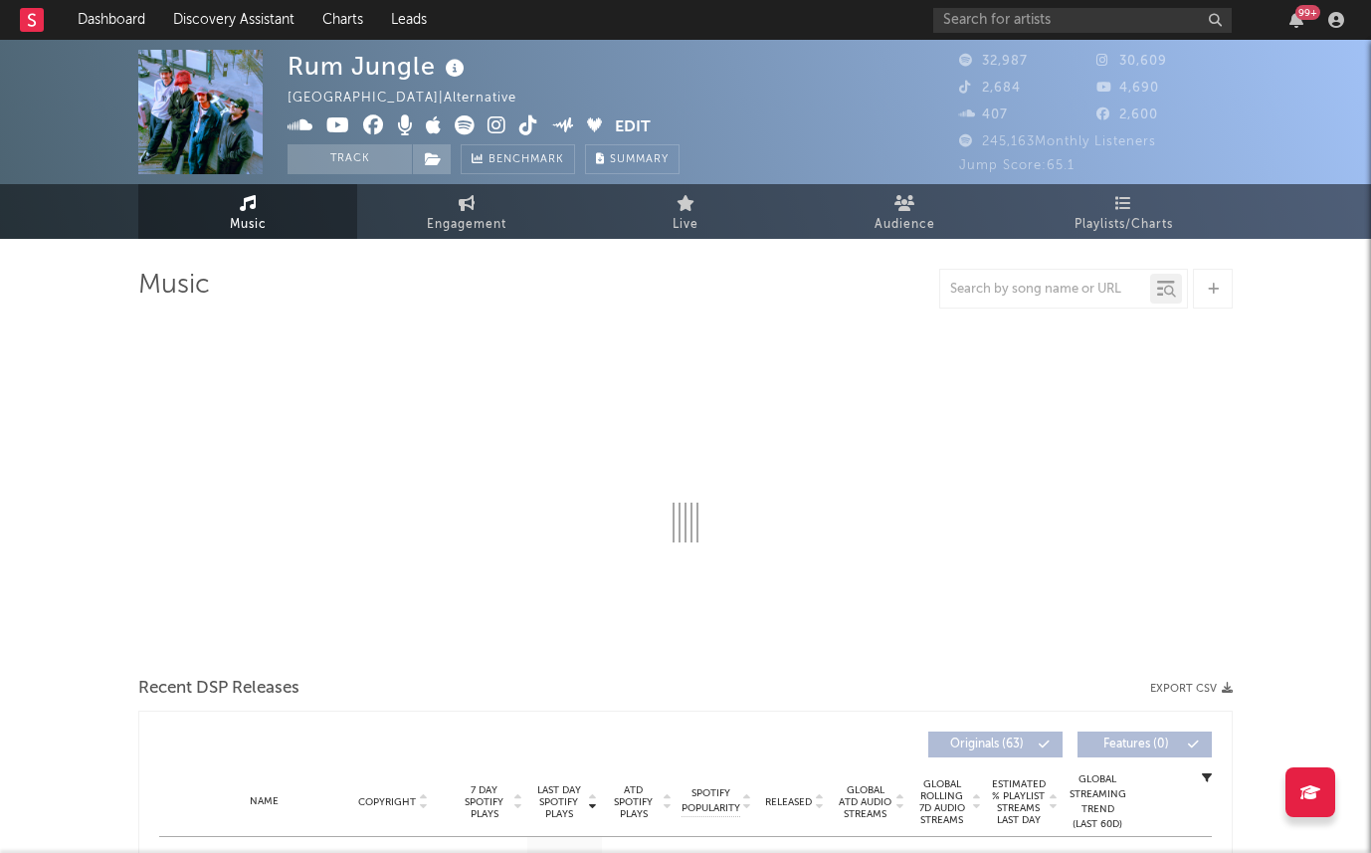
select select "6m"
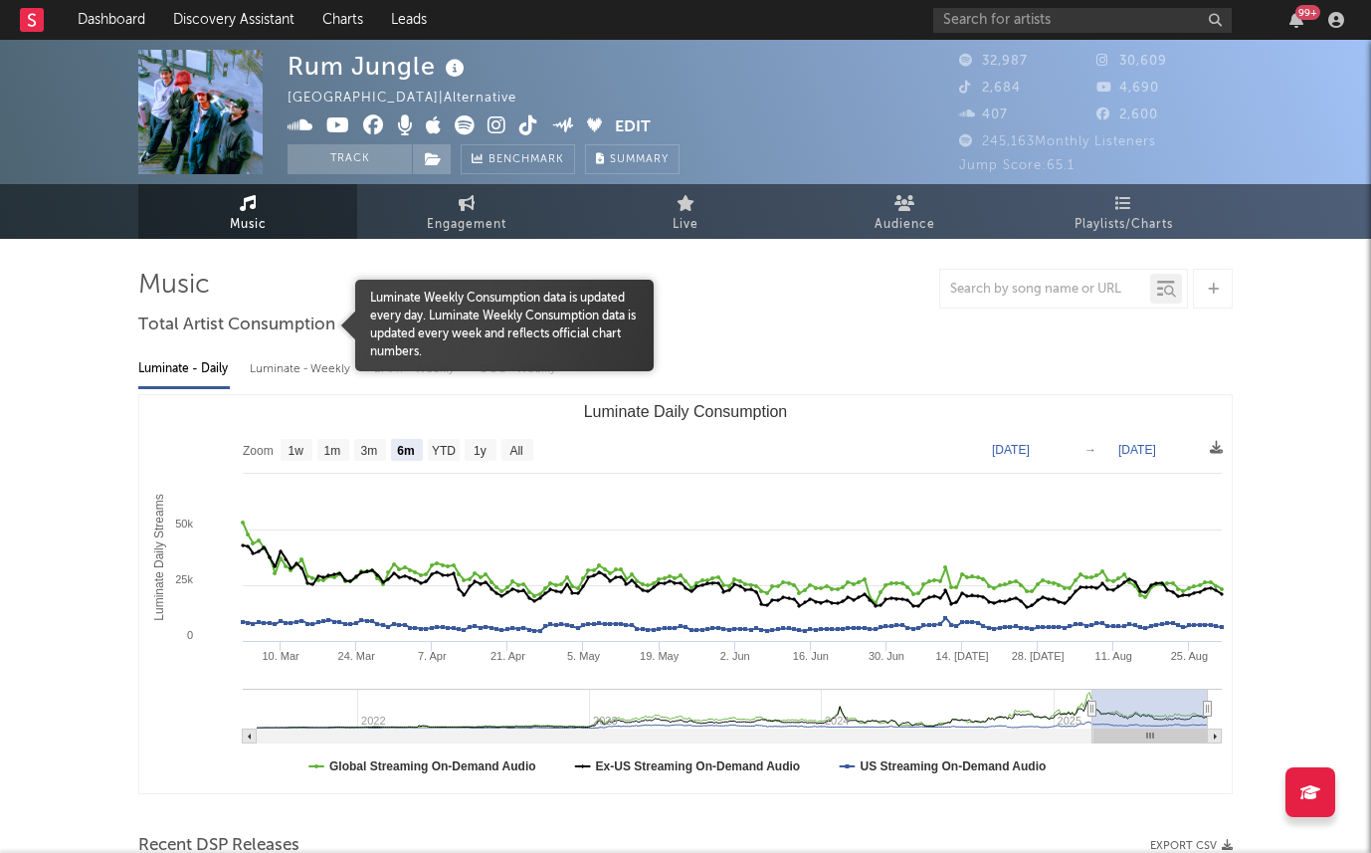
click at [255, 360] on div "Luminate - Weekly" at bounding box center [302, 369] width 104 height 34
select select "6m"
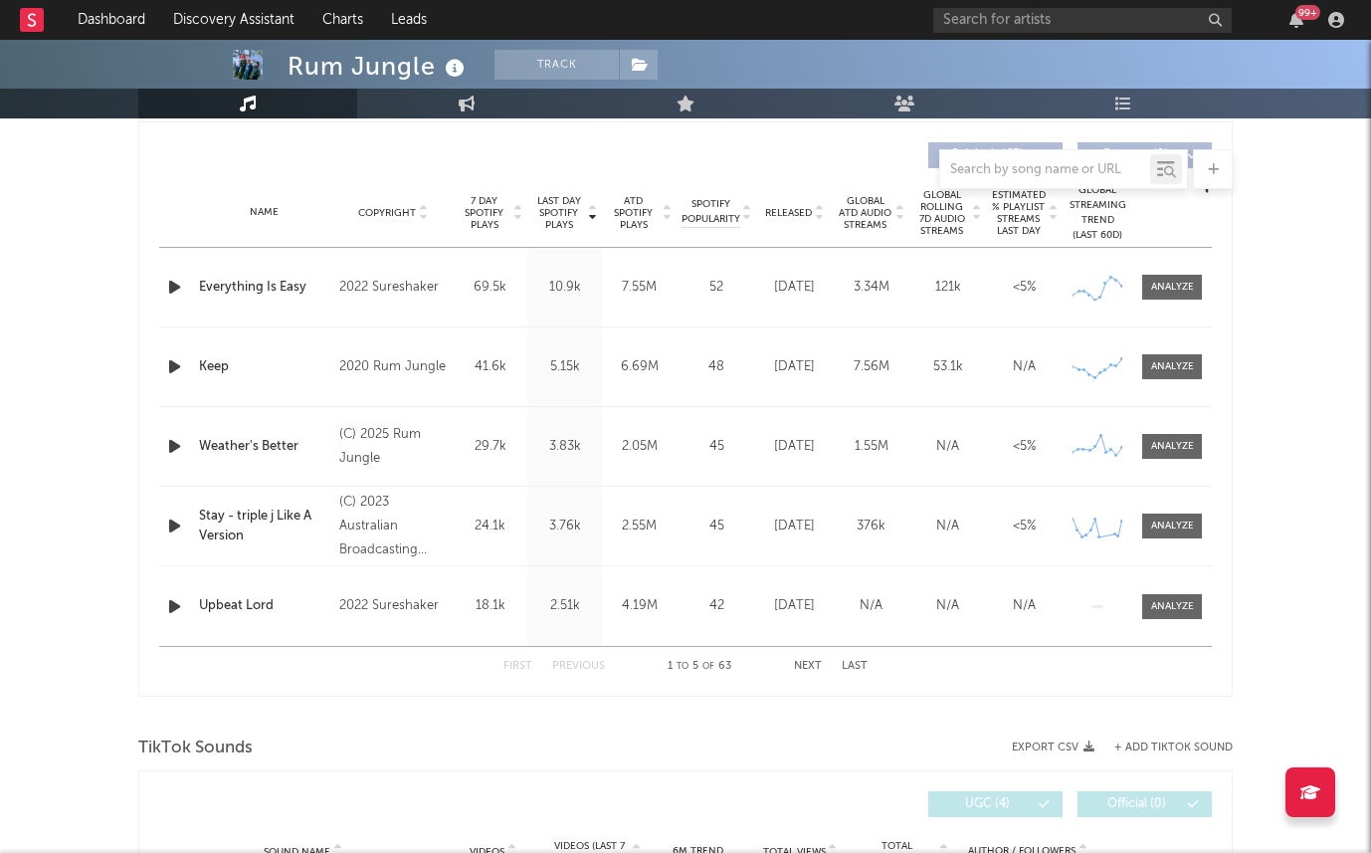
scroll to position [728, 0]
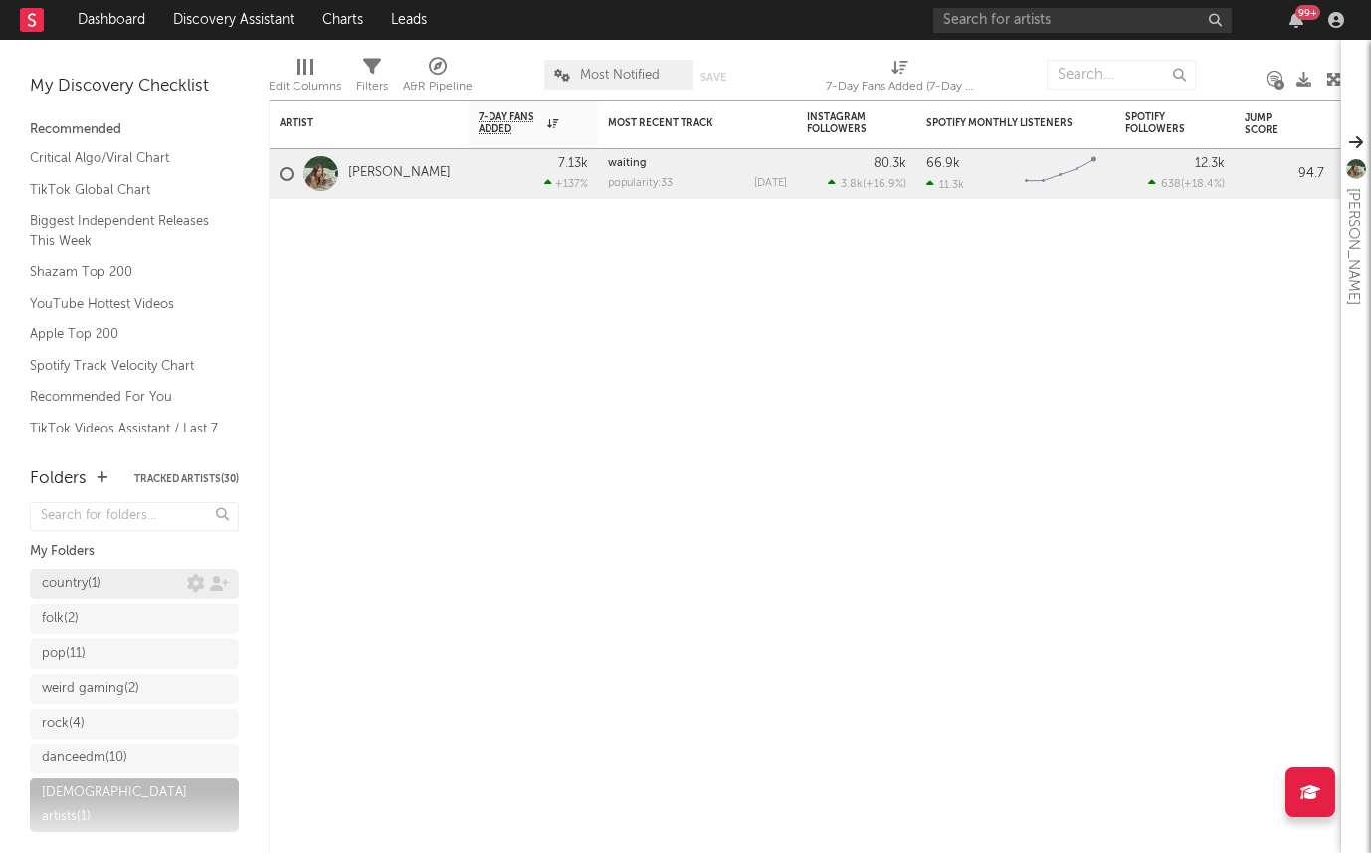
click at [135, 575] on div "country ( 1 )" at bounding box center [114, 584] width 145 height 24
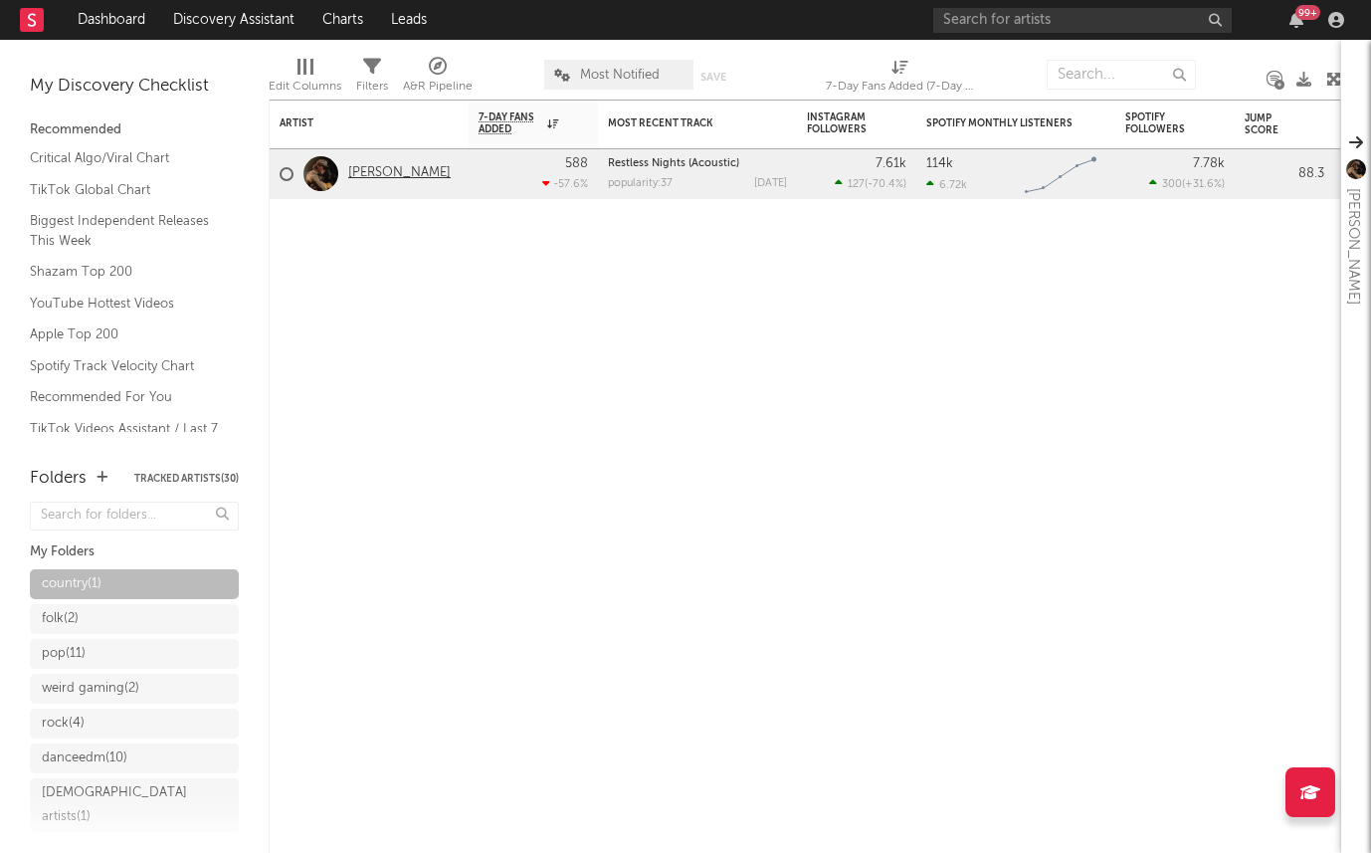
click at [386, 165] on link "[PERSON_NAME]" at bounding box center [399, 173] width 102 height 17
click at [159, 678] on div "weird gaming ( 2 )" at bounding box center [114, 689] width 145 height 24
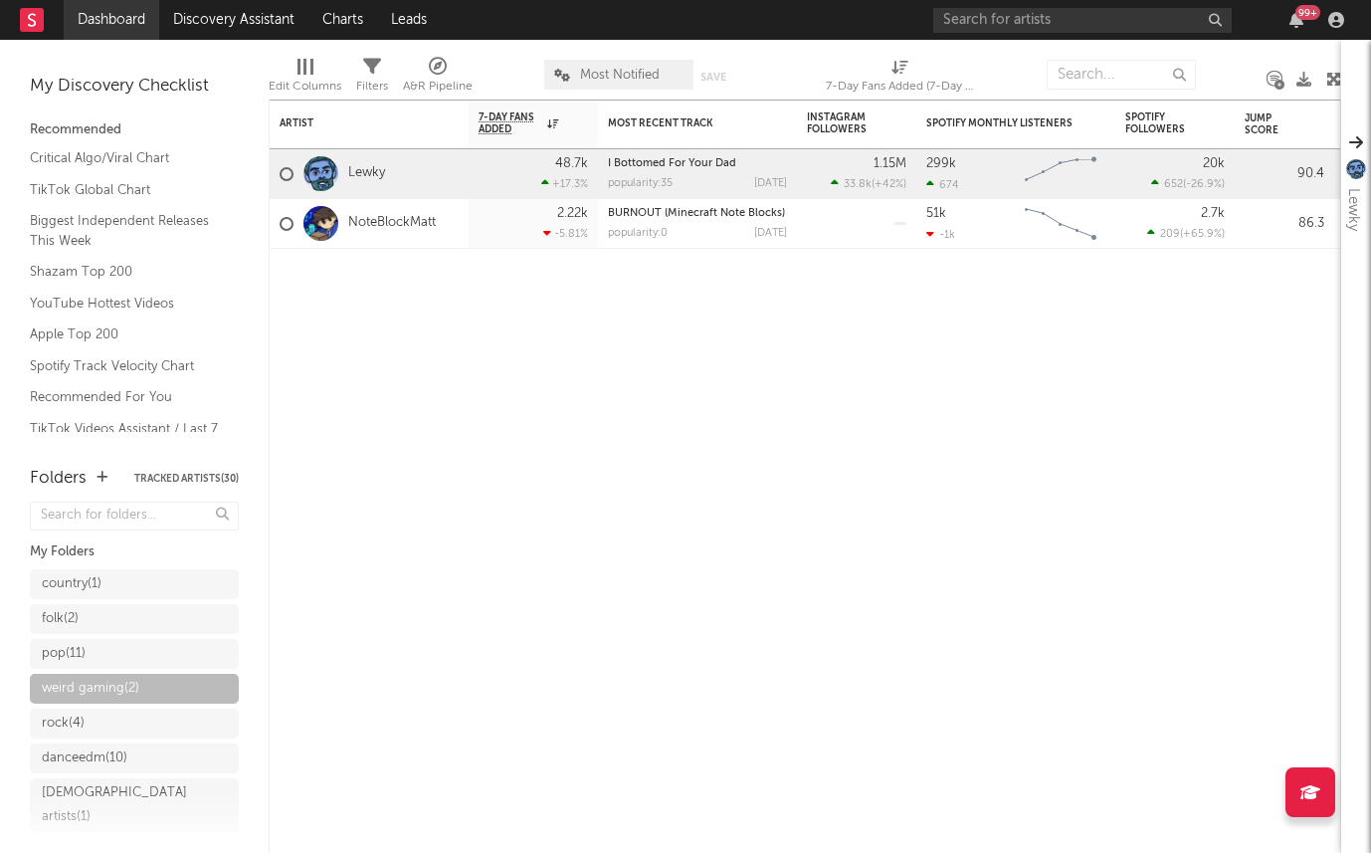
click at [112, 18] on link "Dashboard" at bounding box center [112, 20] width 96 height 40
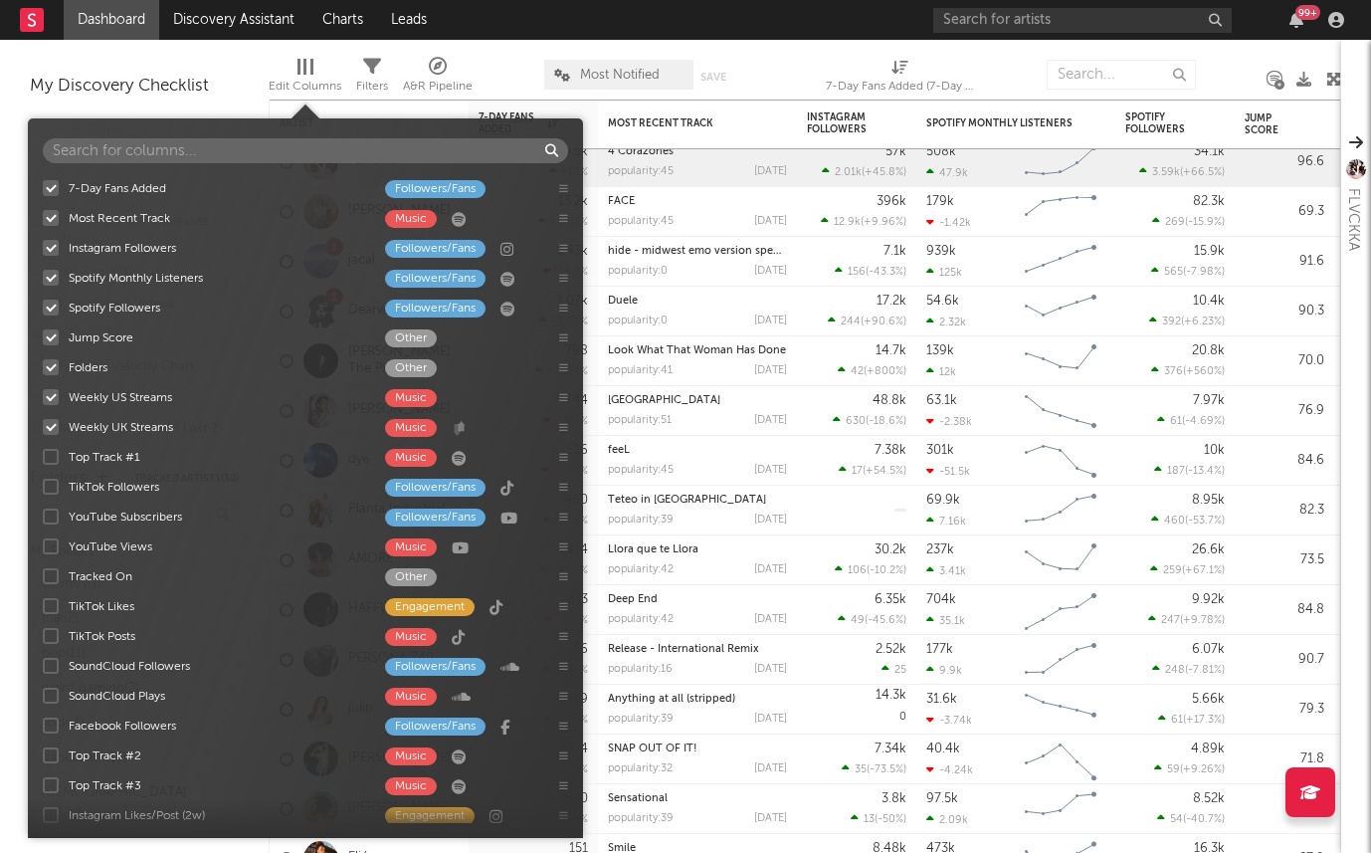
click at [307, 86] on div "Edit Columns" at bounding box center [305, 87] width 73 height 24
click at [284, 149] on input "text" at bounding box center [305, 150] width 525 height 25
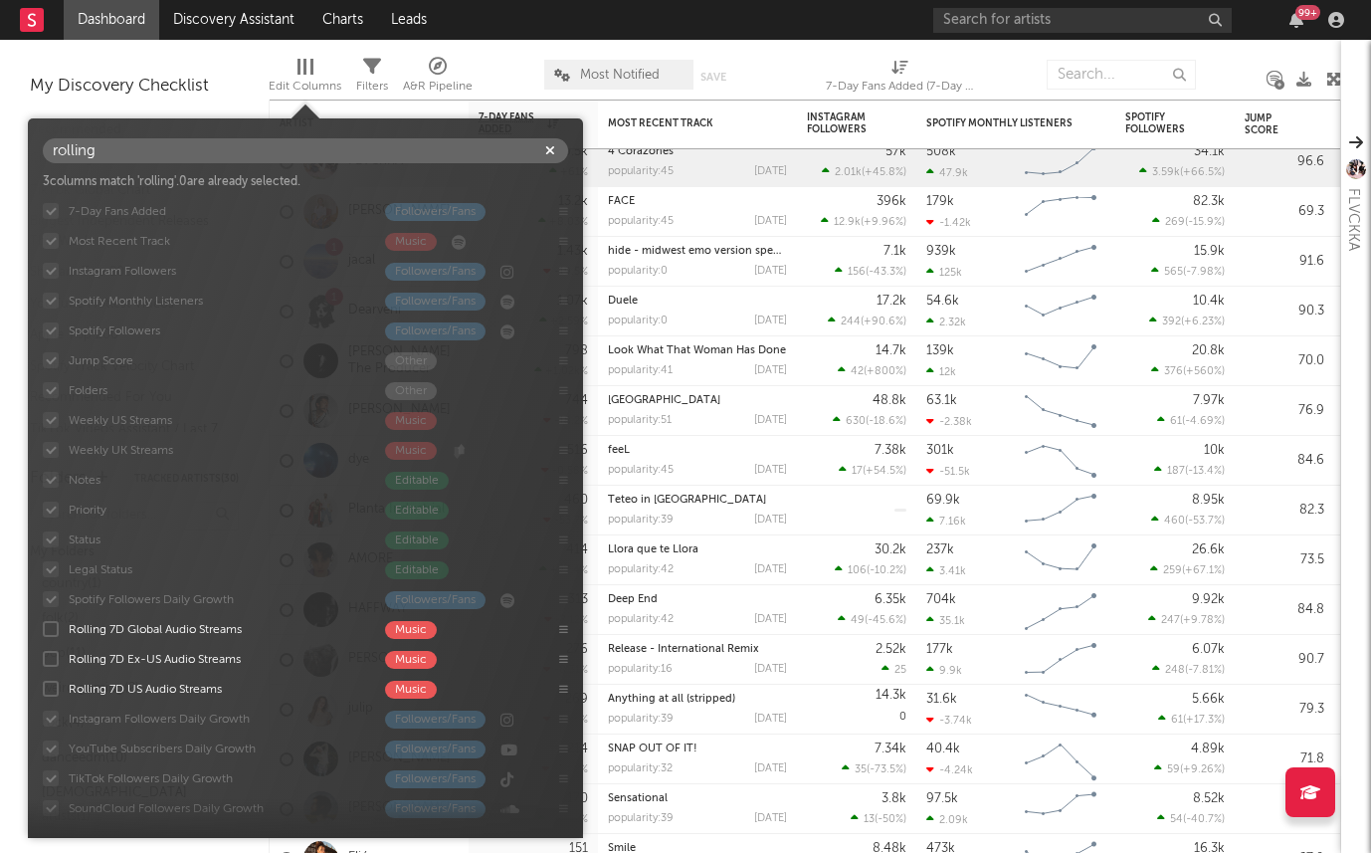
type input "rolling"
click at [49, 627] on div at bounding box center [51, 629] width 16 height 16
click at [43, 627] on input "Rolling 7D Global Audio Streams Music" at bounding box center [43, 629] width 0 height 20
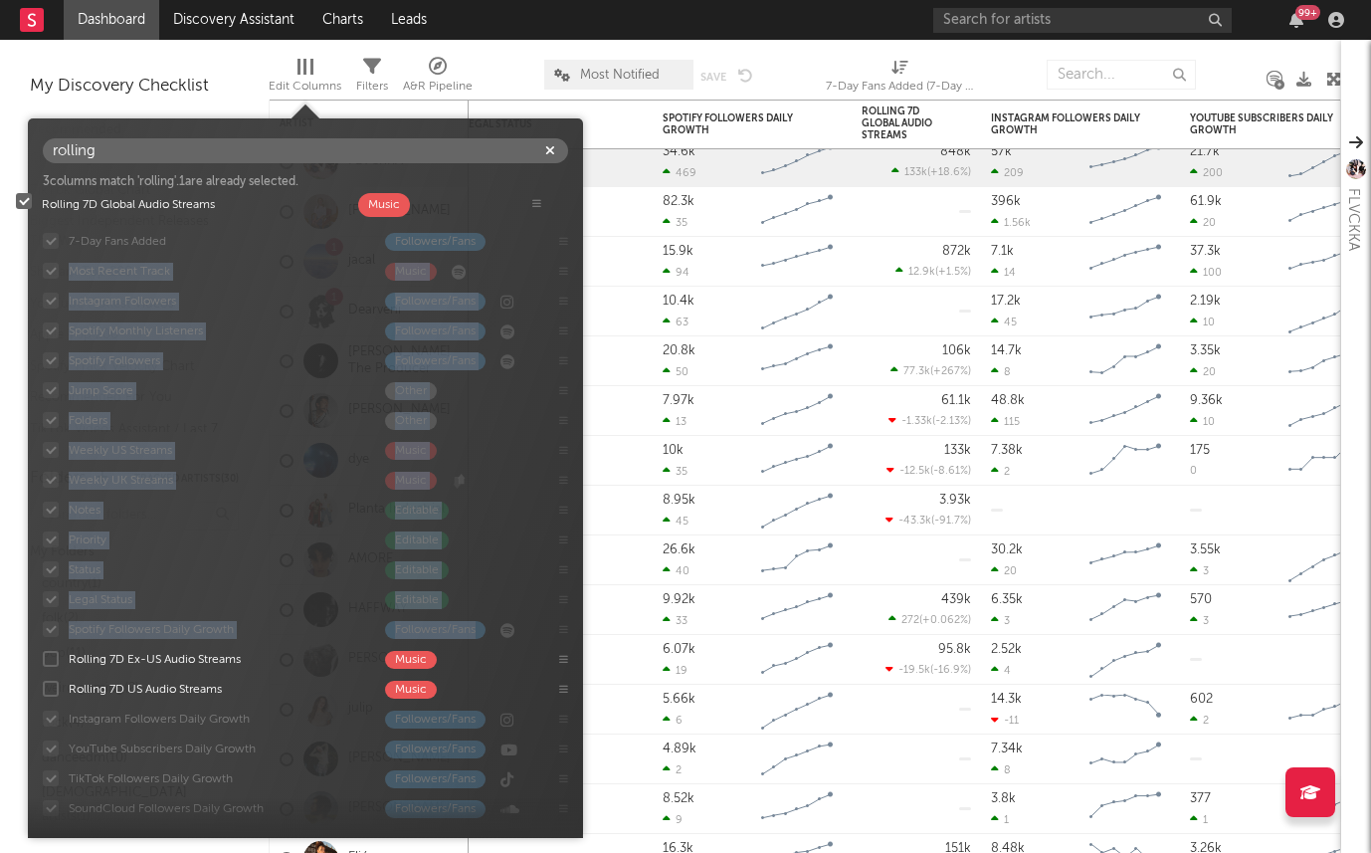
drag, startPoint x: 564, startPoint y: 630, endPoint x: 537, endPoint y: 203, distance: 427.7
click at [537, 203] on div "7-Day Fans Added Followers/Fans Most Recent Track Music Instagram Followers Fol…" at bounding box center [305, 509] width 555 height 627
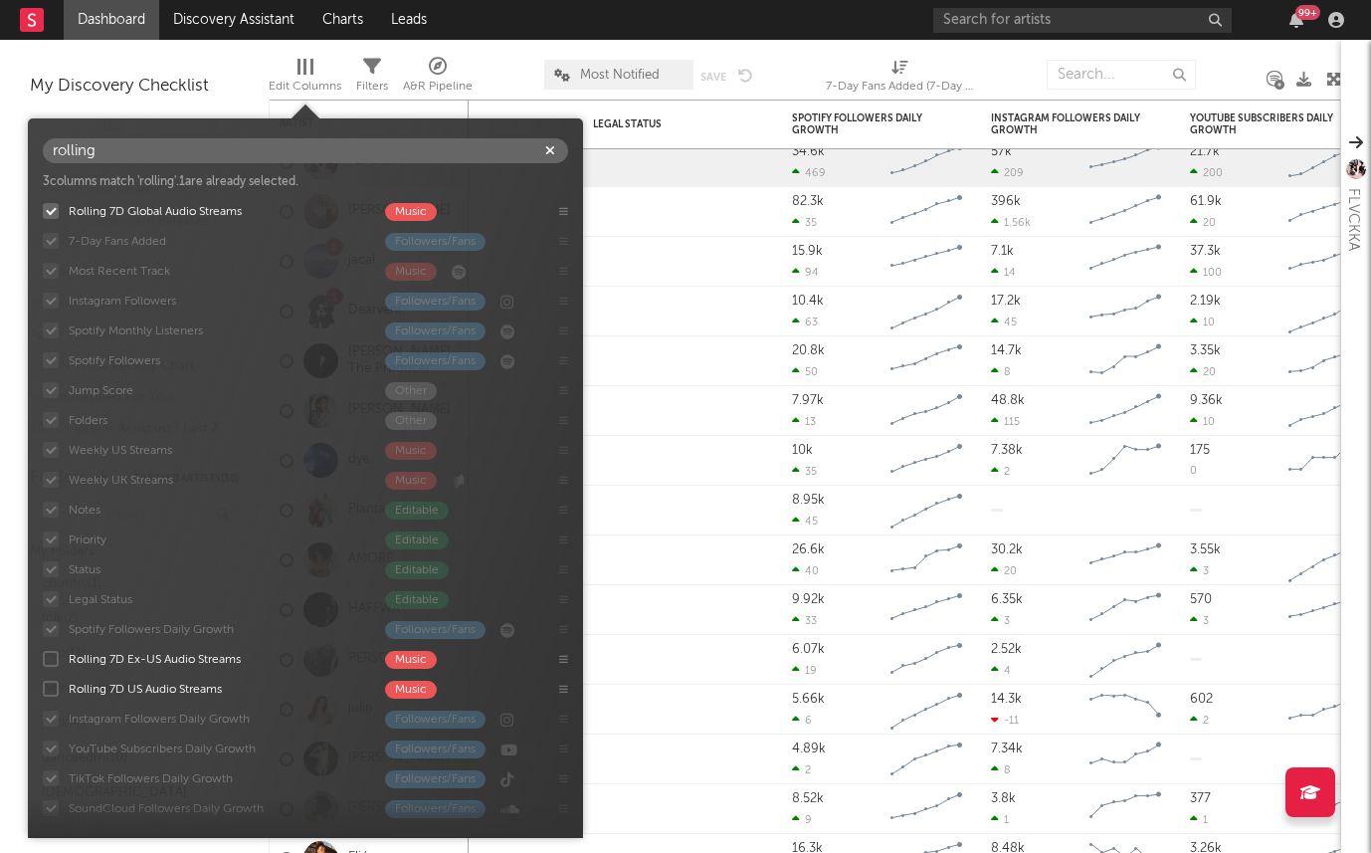
click at [384, 180] on div "3 columns match ' rolling '. 1 are already selected." at bounding box center [305, 182] width 525 height 18
click at [551, 145] on icon "button" at bounding box center [550, 150] width 10 height 13
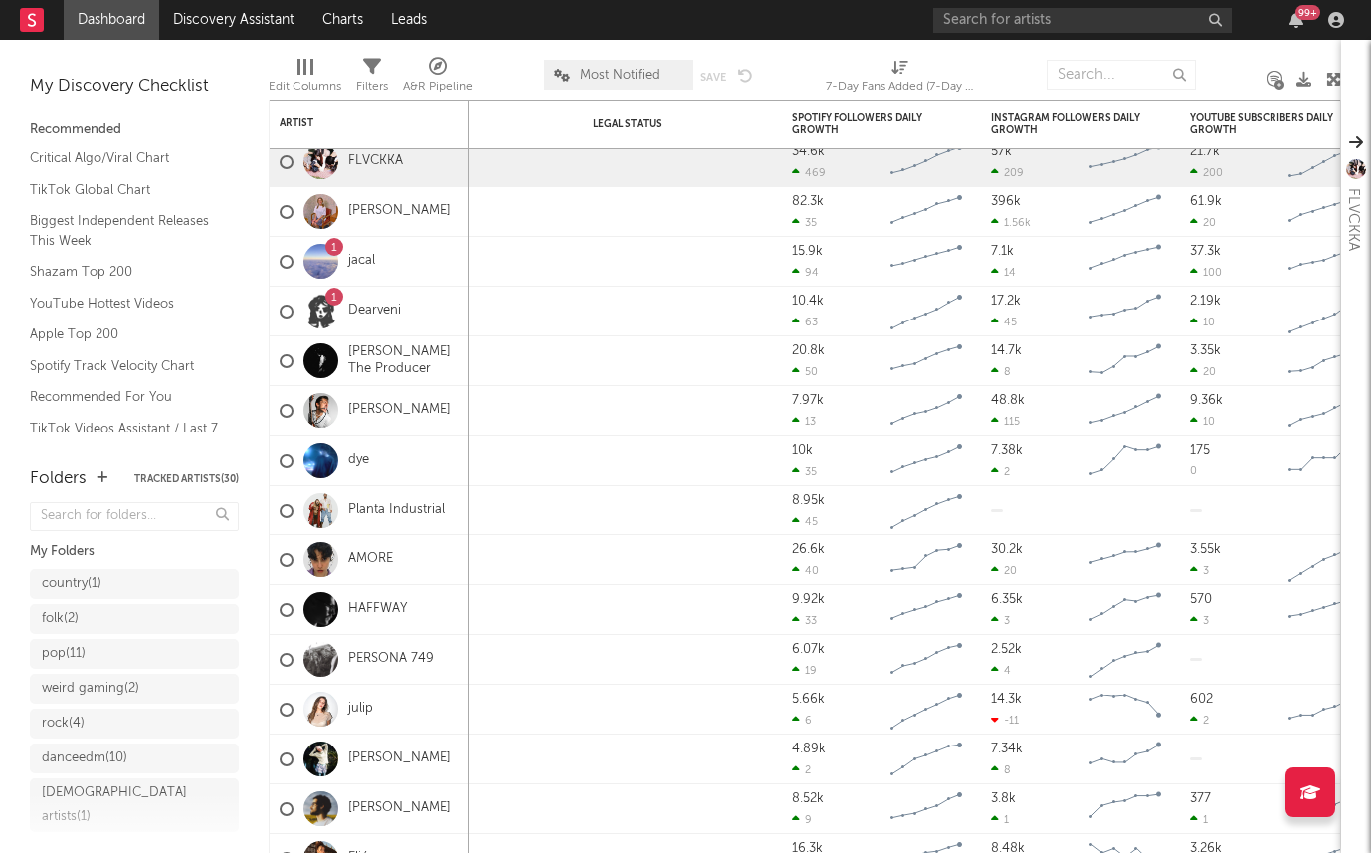
click at [230, 70] on div "My Discovery Checklist Recommended Critical Algo/Viral Chart TikTok Global Char…" at bounding box center [134, 251] width 209 height 362
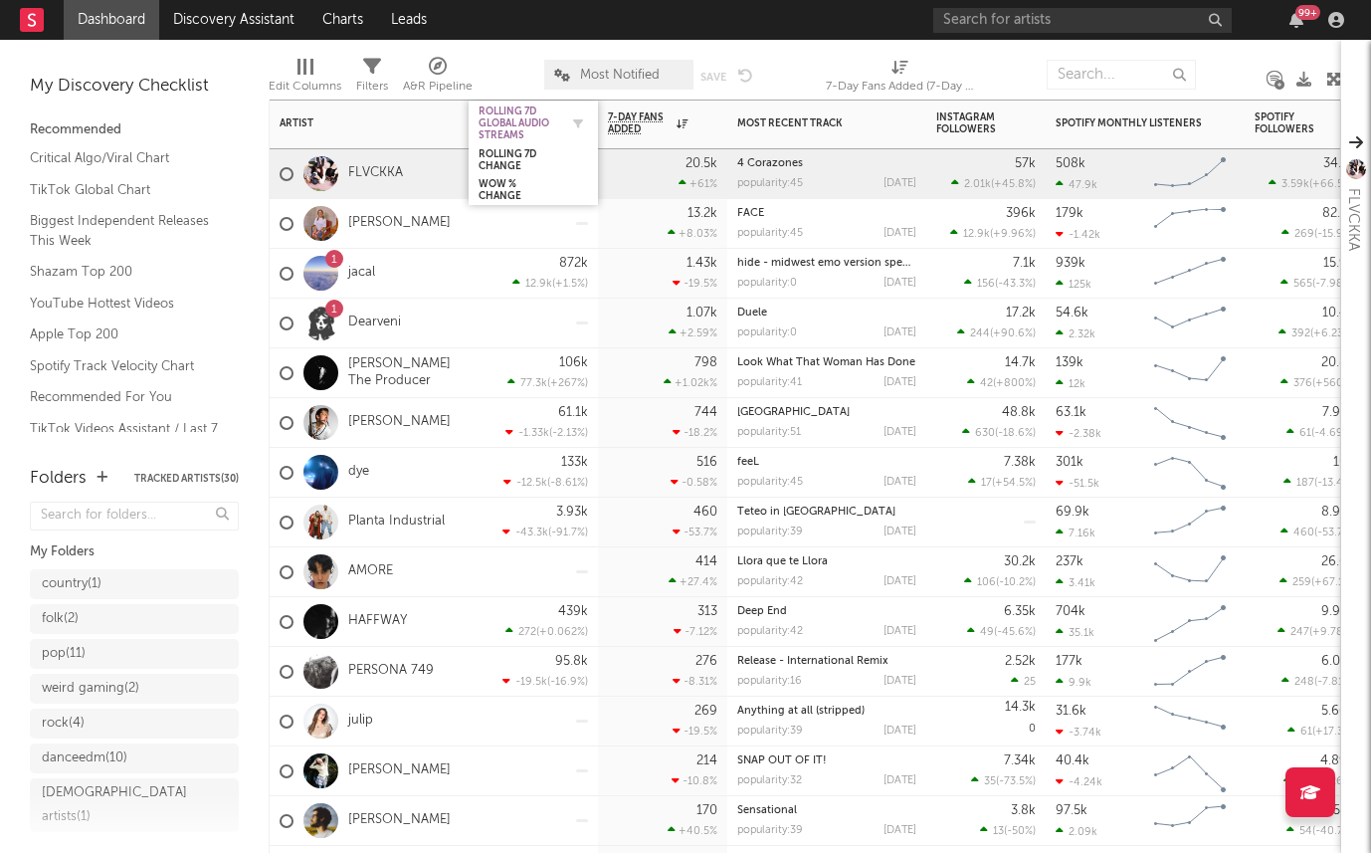
click at [533, 116] on div "Rolling 7D Global Audio Streams" at bounding box center [519, 123] width 80 height 36
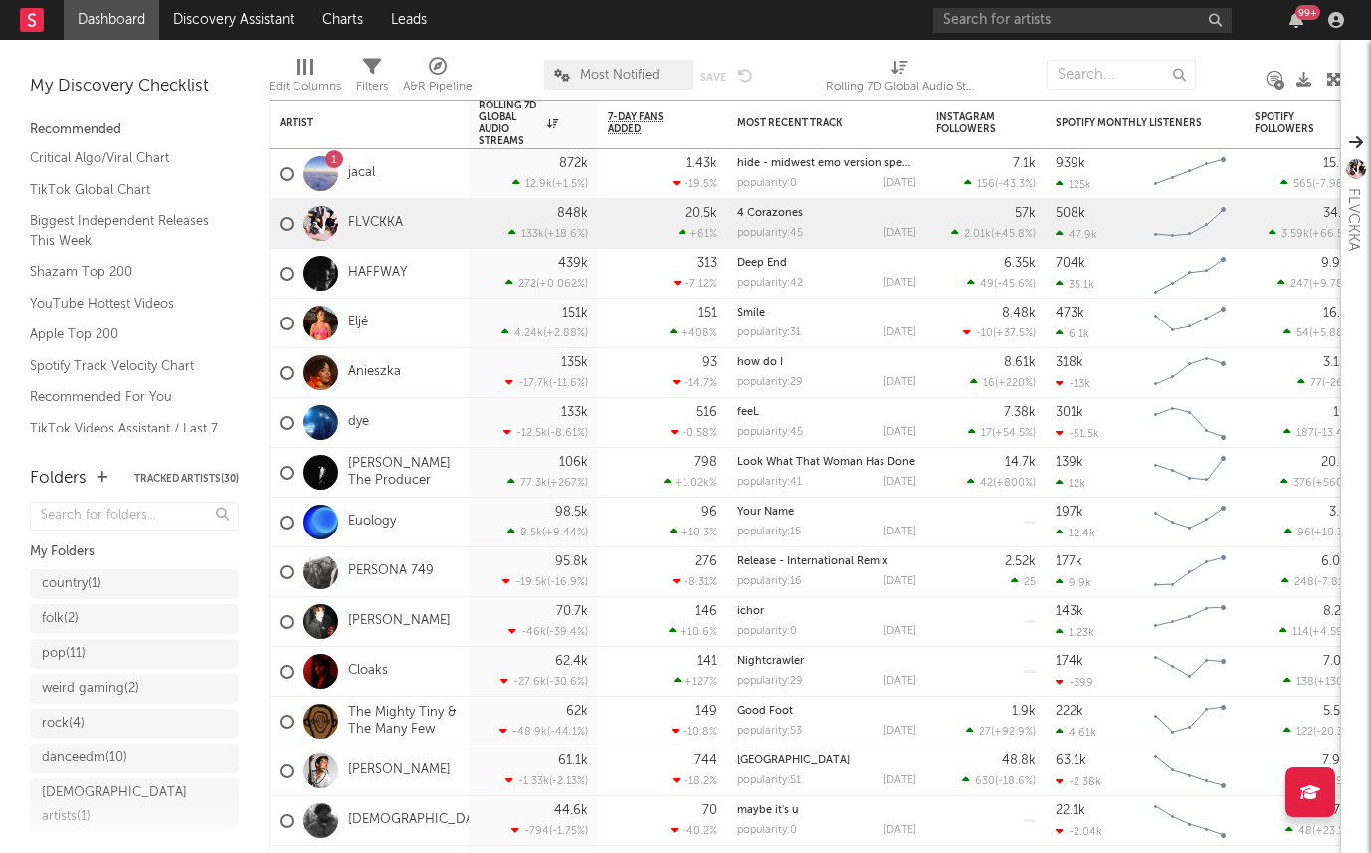
scroll to position [88, 0]
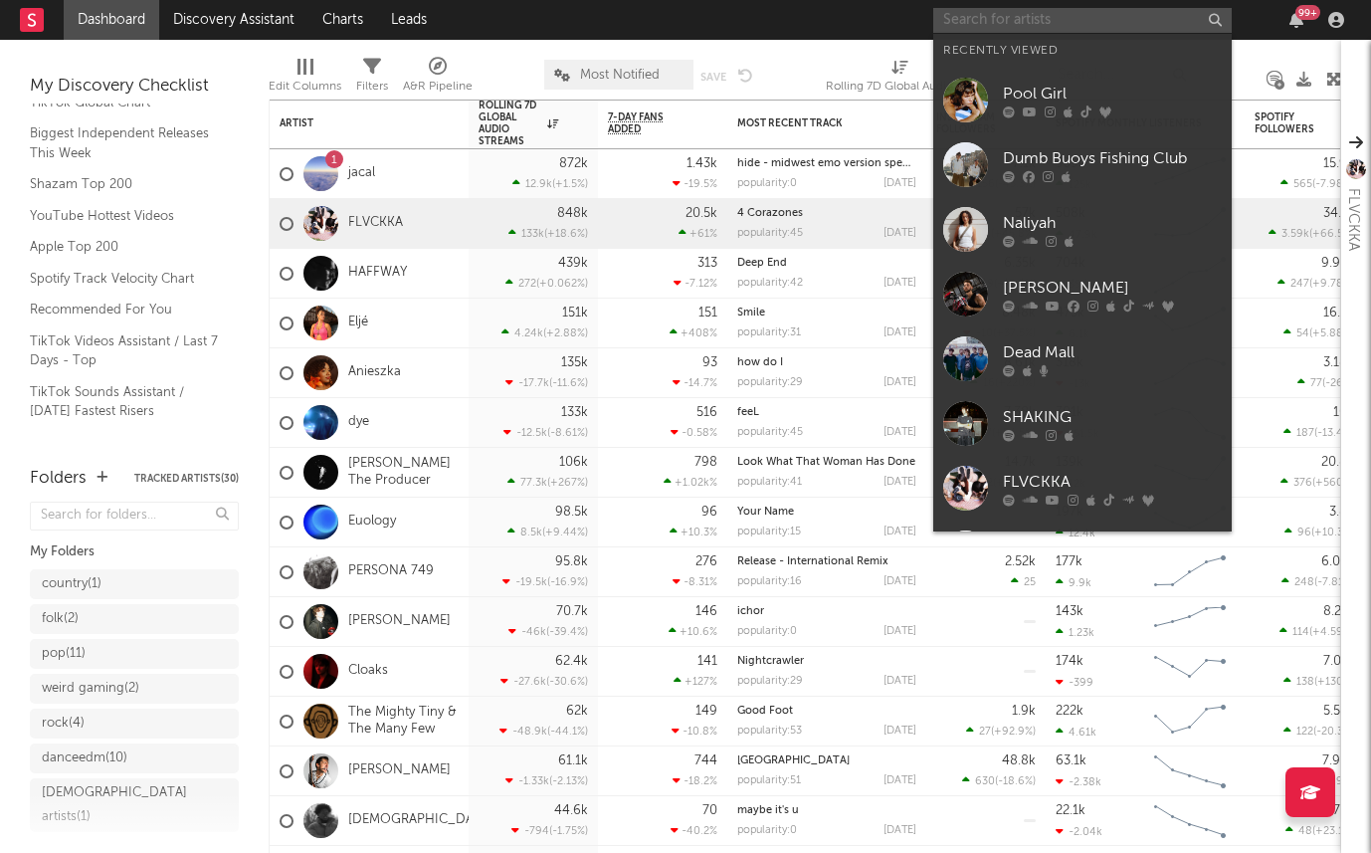
click at [951, 27] on input "text" at bounding box center [1082, 20] width 298 height 25
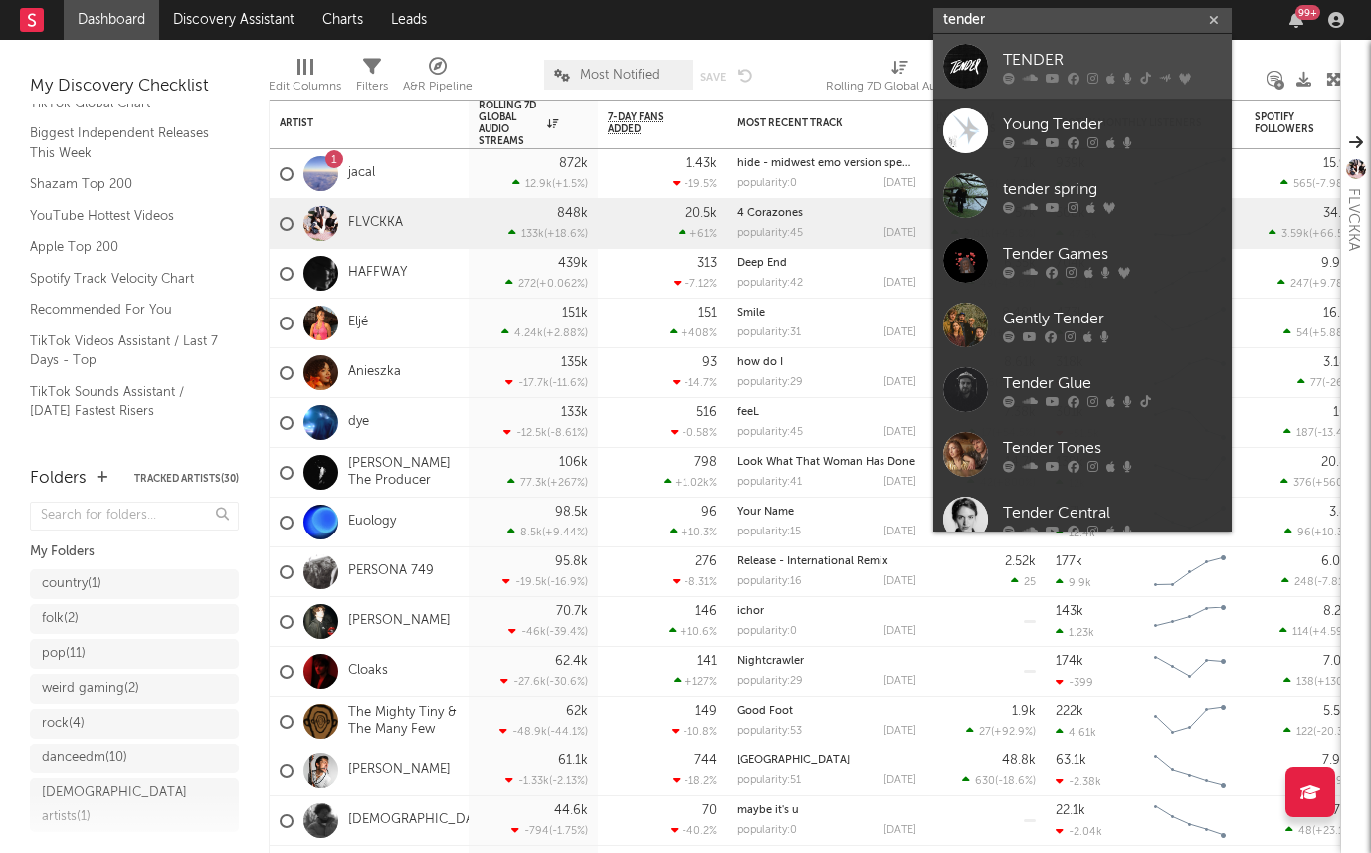
type input "tender"
click at [1034, 39] on link "TENDER" at bounding box center [1082, 66] width 298 height 65
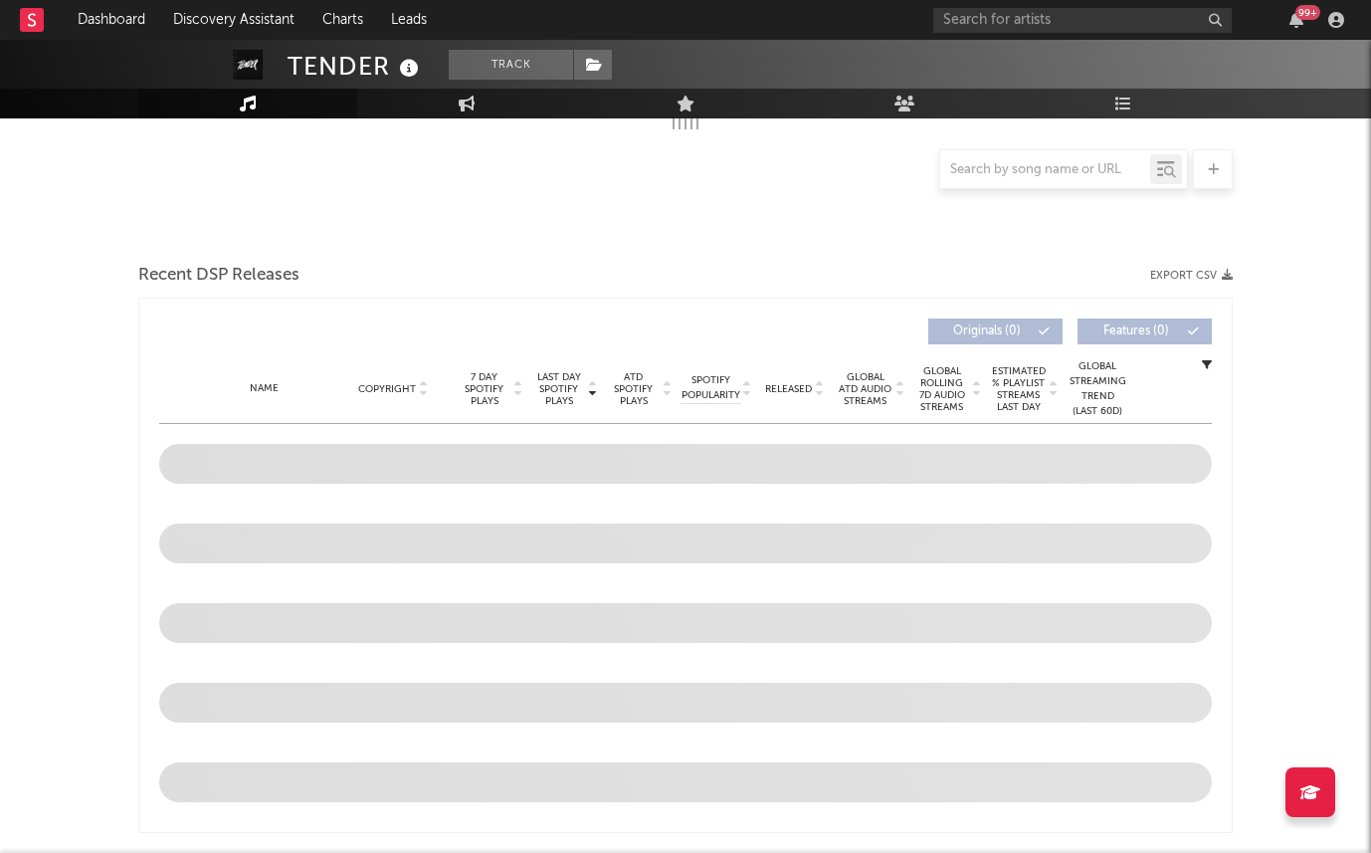
select select "6m"
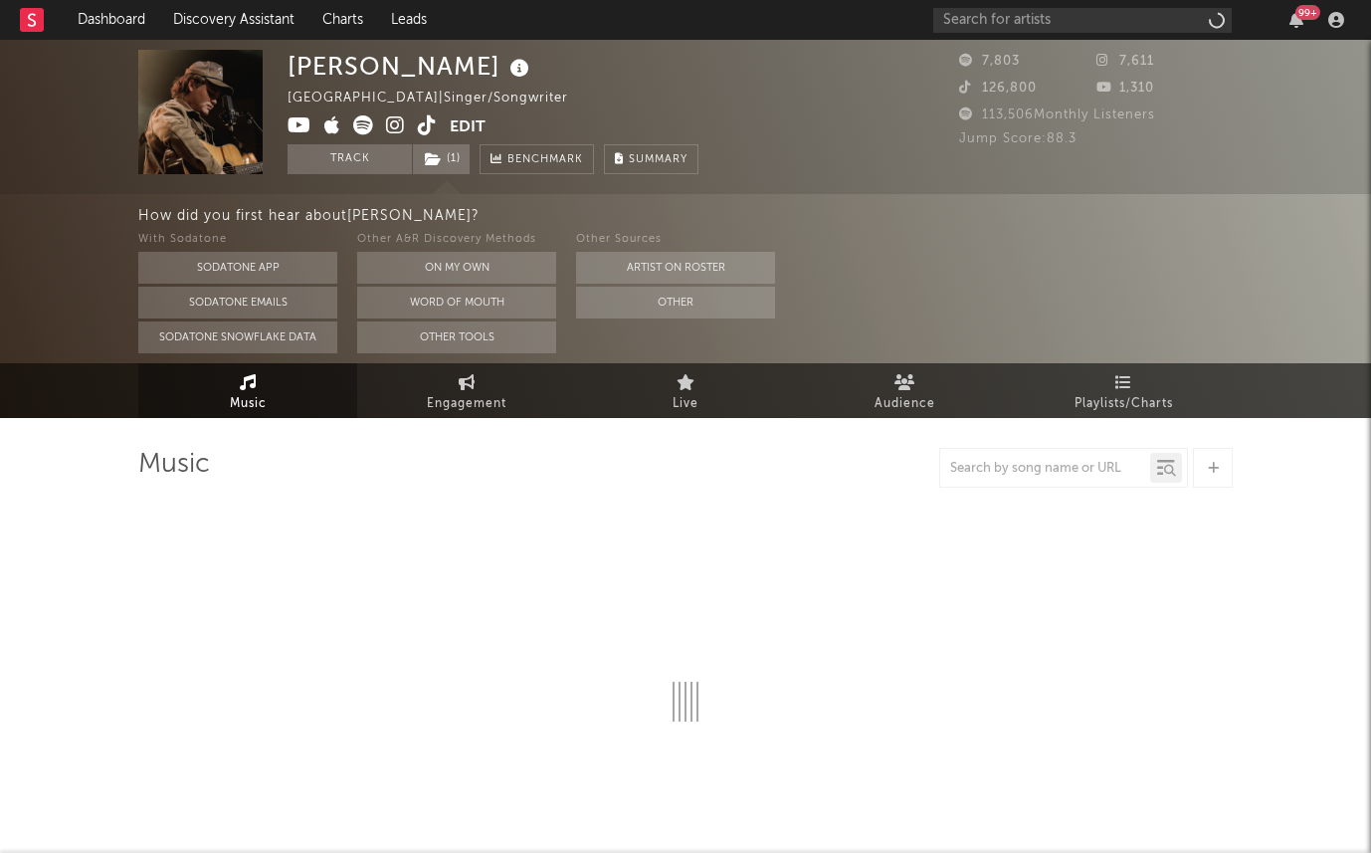
select select "6m"
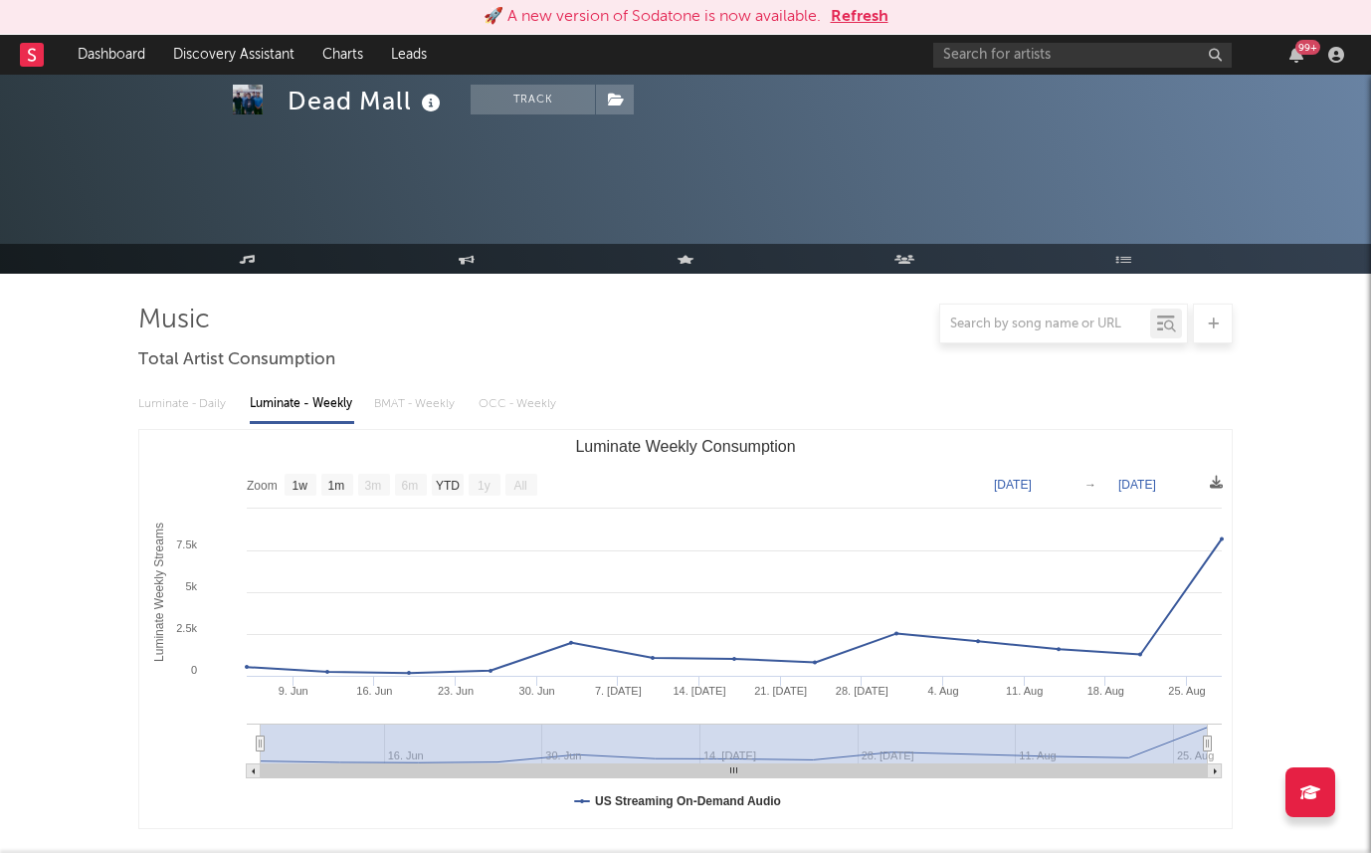
select select "1w"
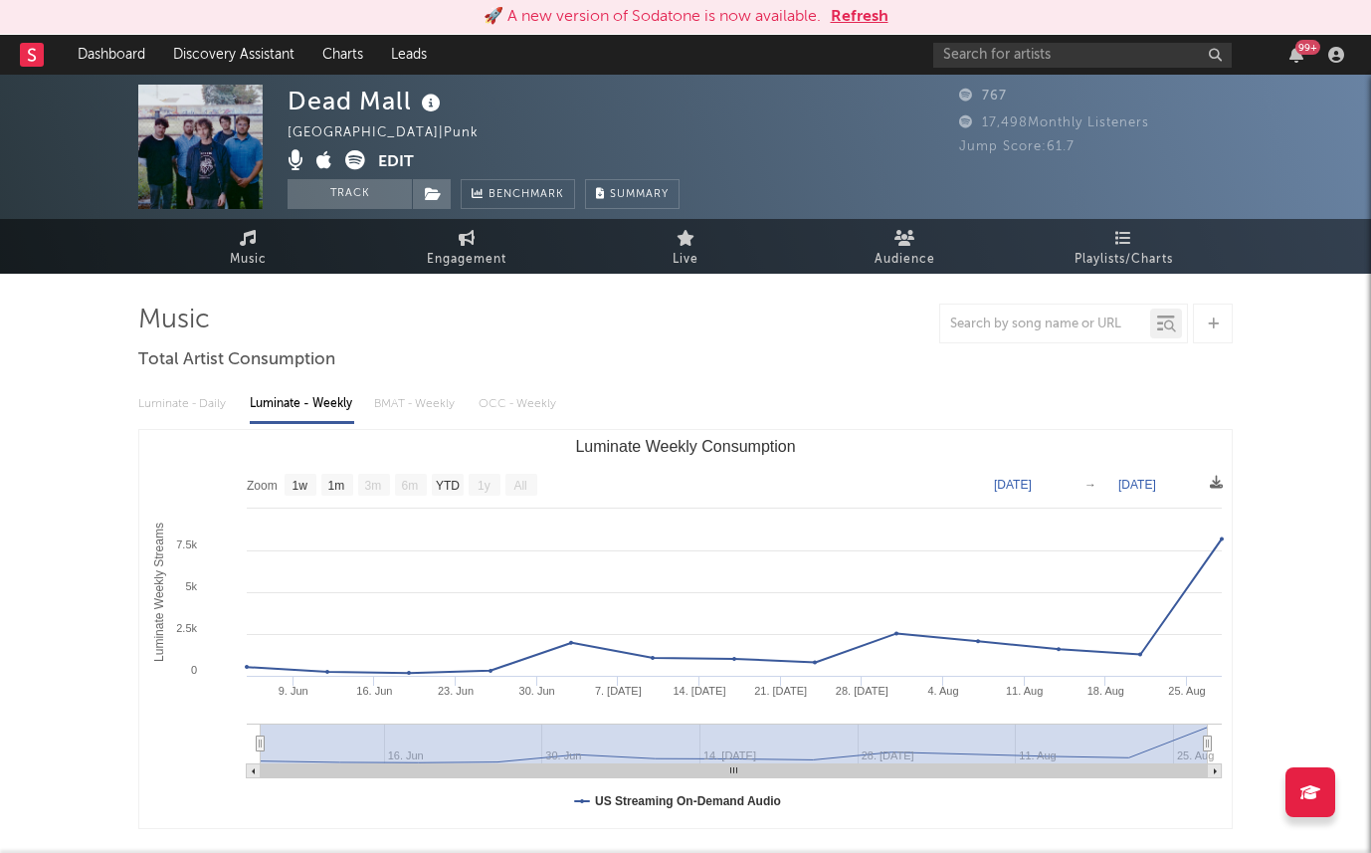
click at [874, 18] on button "Refresh" at bounding box center [860, 17] width 58 height 24
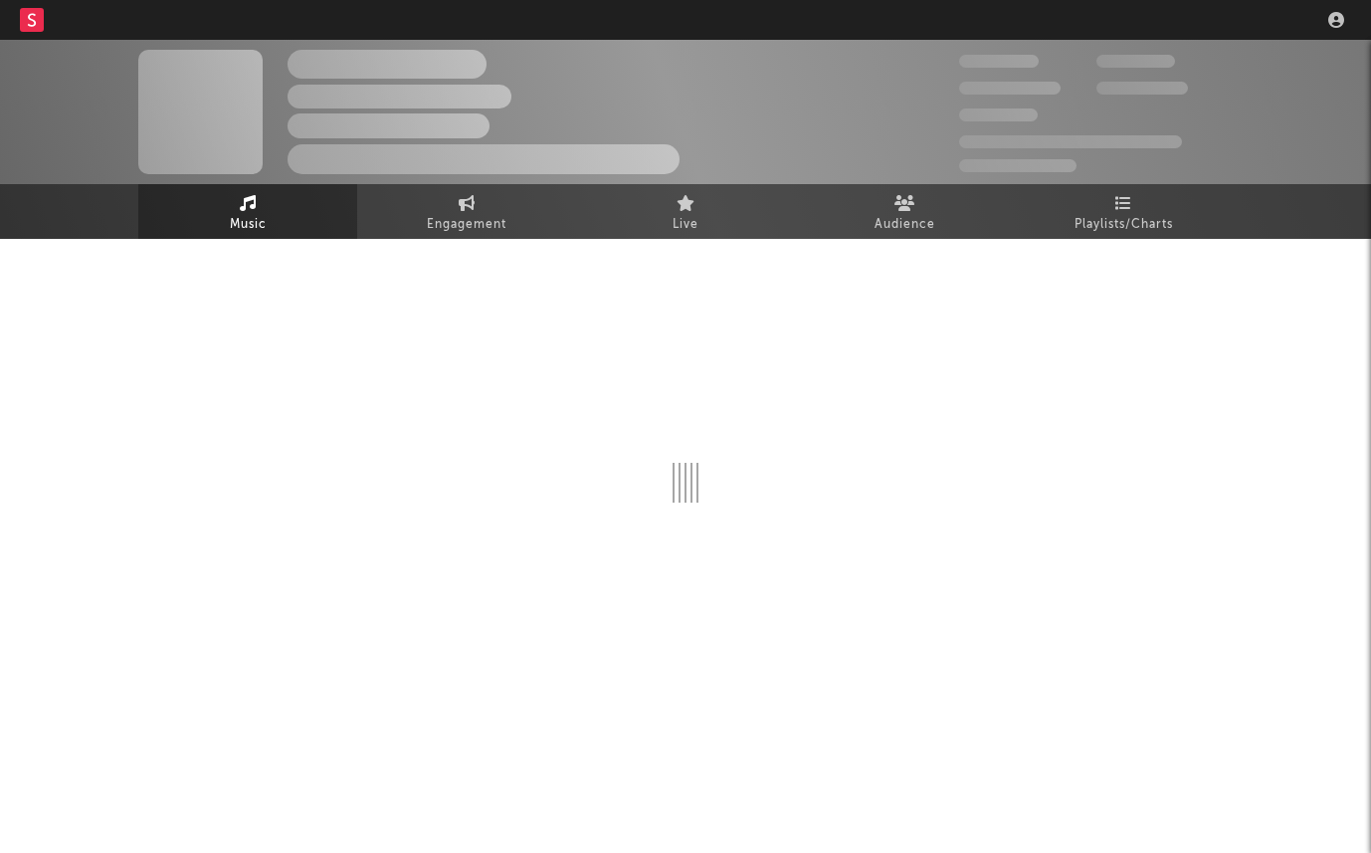
select select "1w"
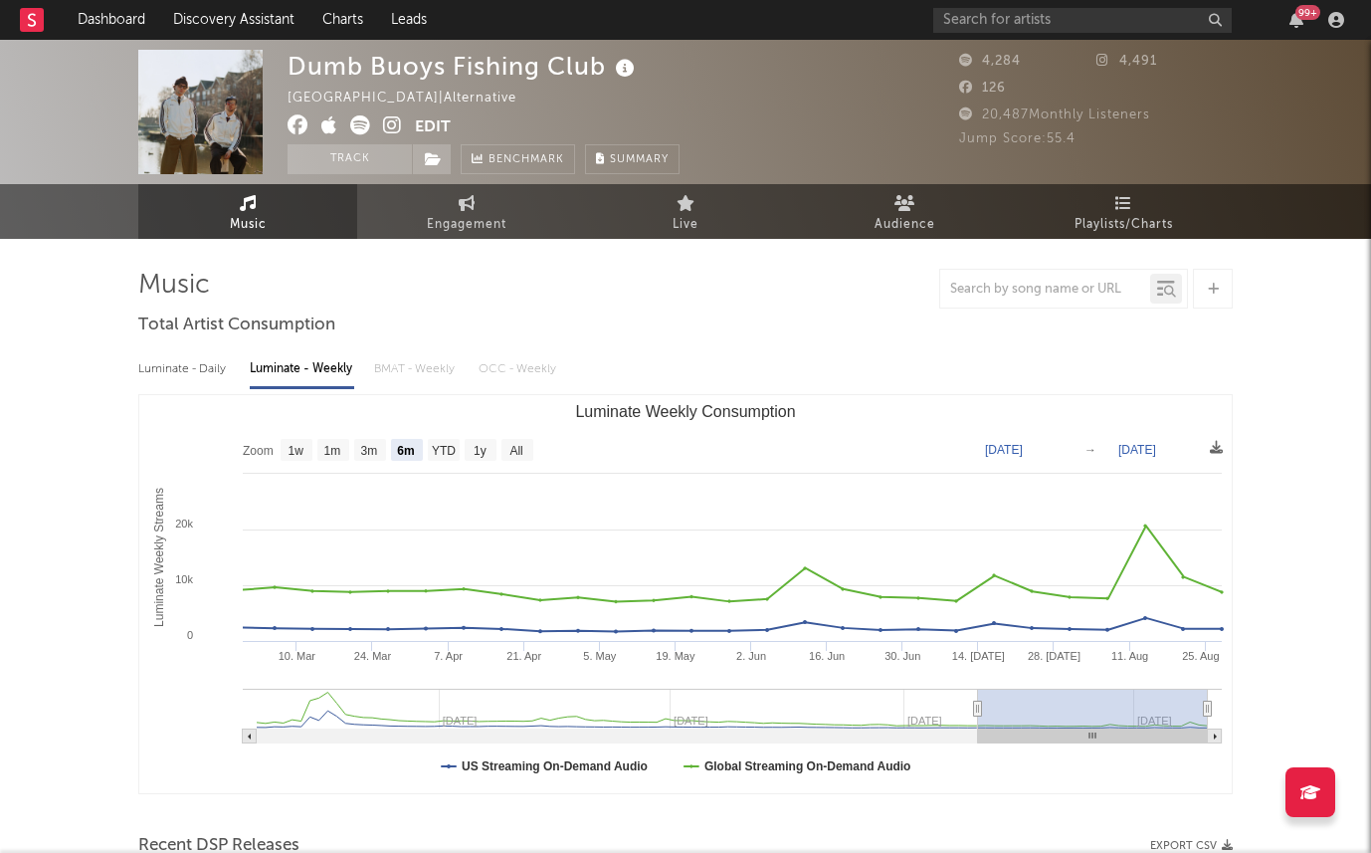
select select "6m"
click at [378, 118] on span at bounding box center [351, 127] width 127 height 25
click at [381, 118] on span at bounding box center [351, 127] width 127 height 25
click at [392, 121] on icon at bounding box center [392, 125] width 19 height 20
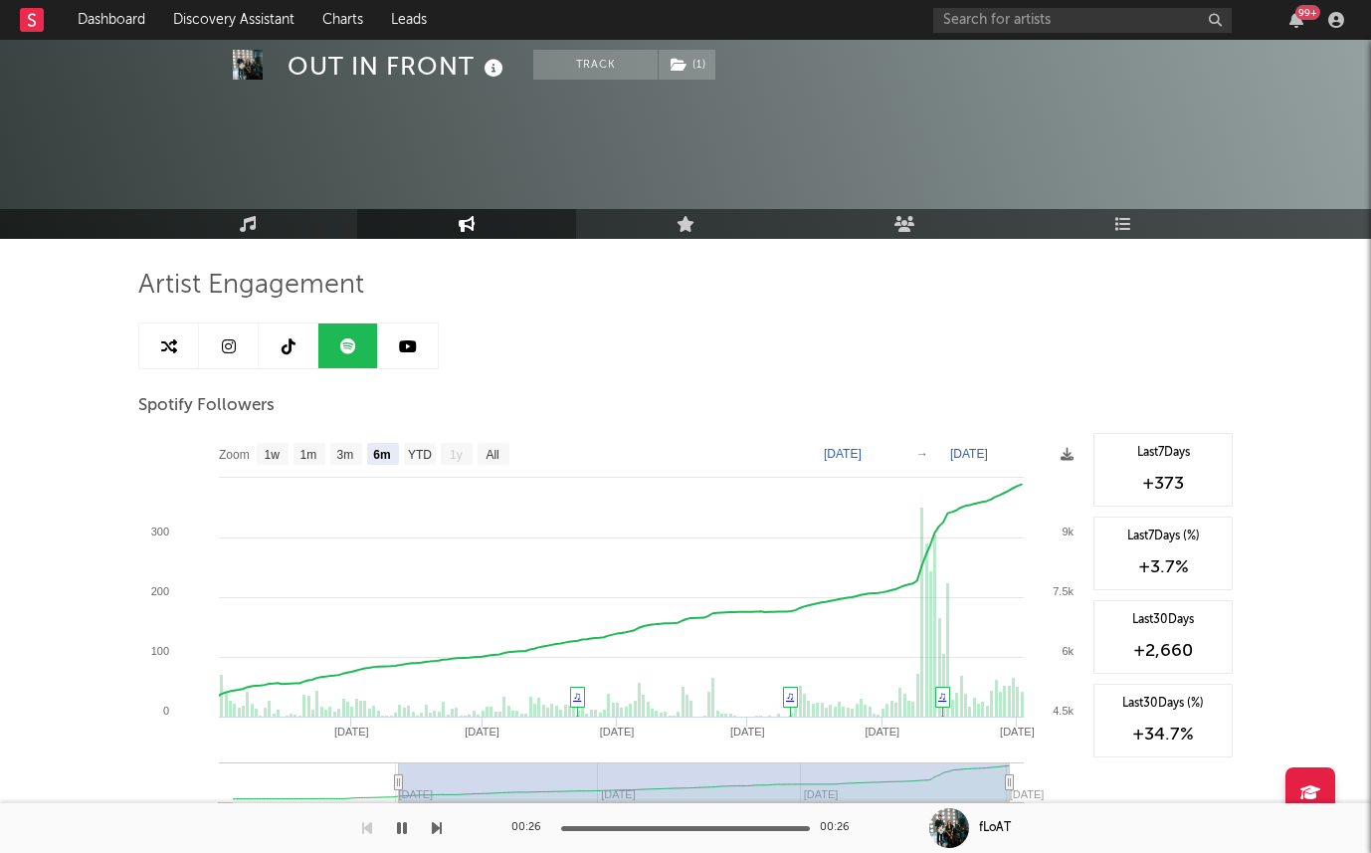
select select "6m"
select select "1w"
